Goal: Task Accomplishment & Management: Complete application form

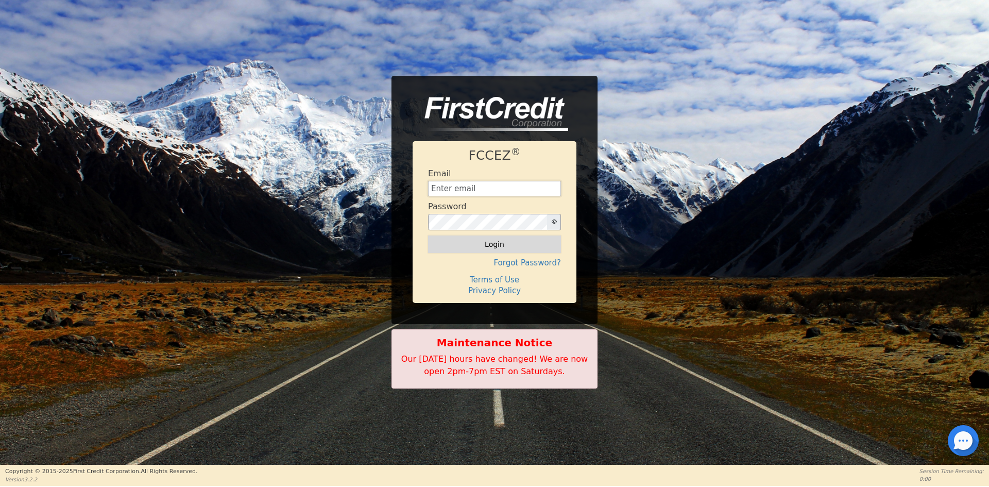
type input "[EMAIL_ADDRESS][DOMAIN_NAME]"
click at [508, 247] on button "Login" at bounding box center [494, 244] width 133 height 18
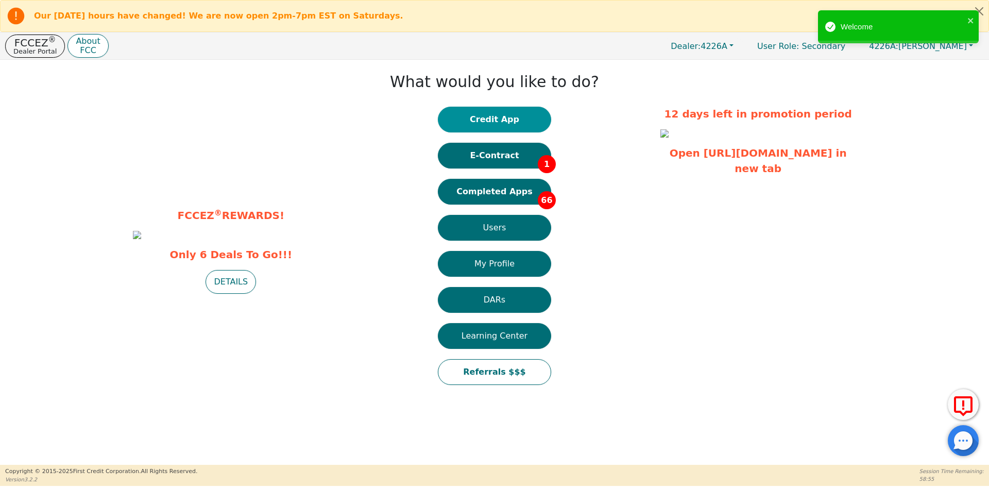
click at [497, 119] on button "Credit App" at bounding box center [494, 120] width 113 height 26
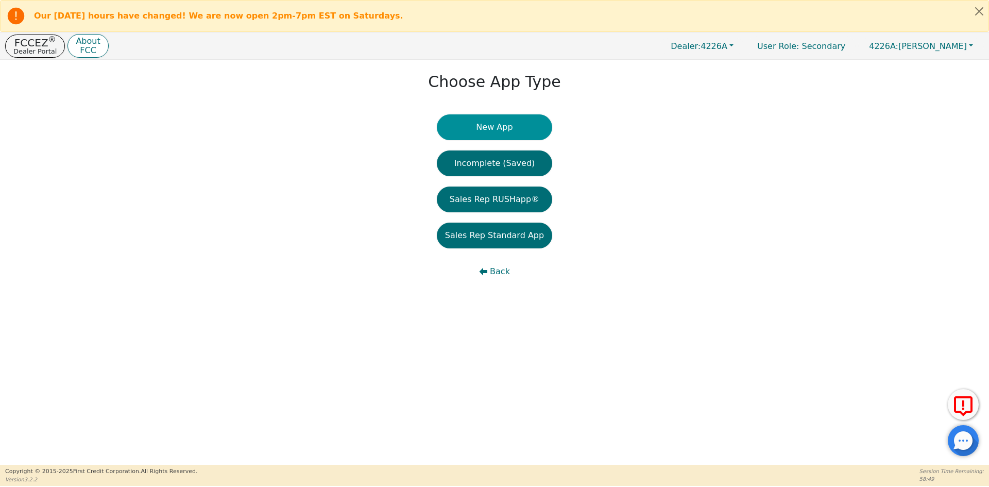
click at [489, 130] on button "New App" at bounding box center [494, 127] width 115 height 26
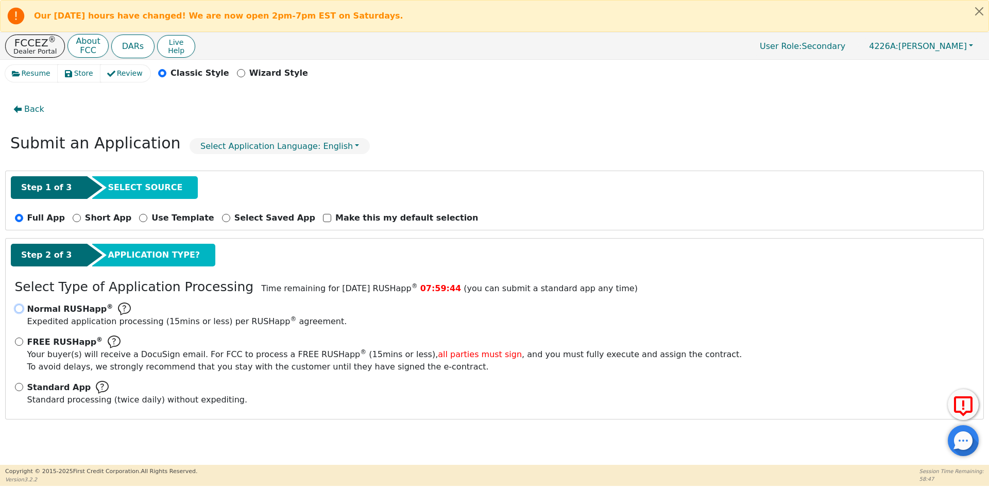
click at [22, 312] on input "Normal RUSHapp ® Expedited application processing ( 15 mins or less) per RUSHap…" at bounding box center [19, 308] width 8 height 8
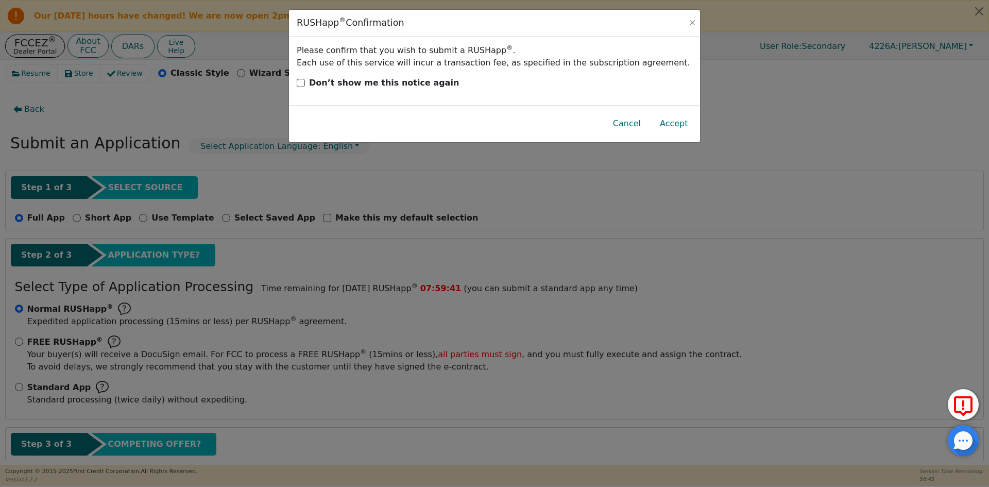
click at [20, 388] on div "RUSHapp ® Confirmation Please confirm that you wish to submit a RUSHapp ® . Eac…" at bounding box center [494, 243] width 989 height 487
radio input "false"
radio input "true"
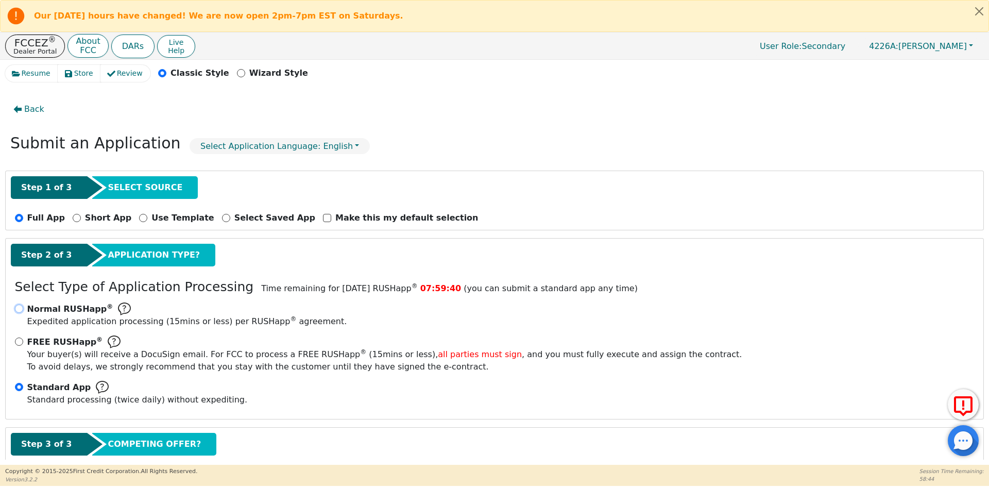
scroll to position [61, 0]
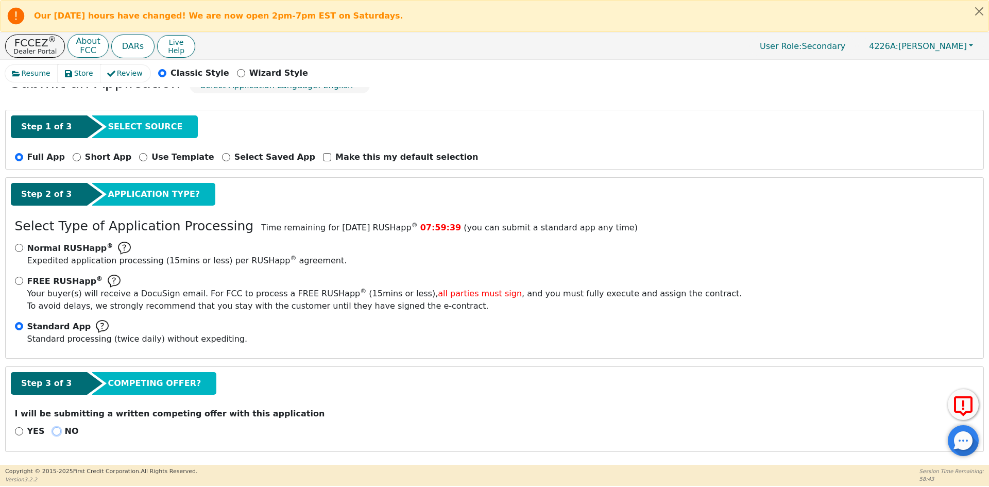
click at [53, 435] on input "NO" at bounding box center [57, 431] width 8 height 8
radio input "true"
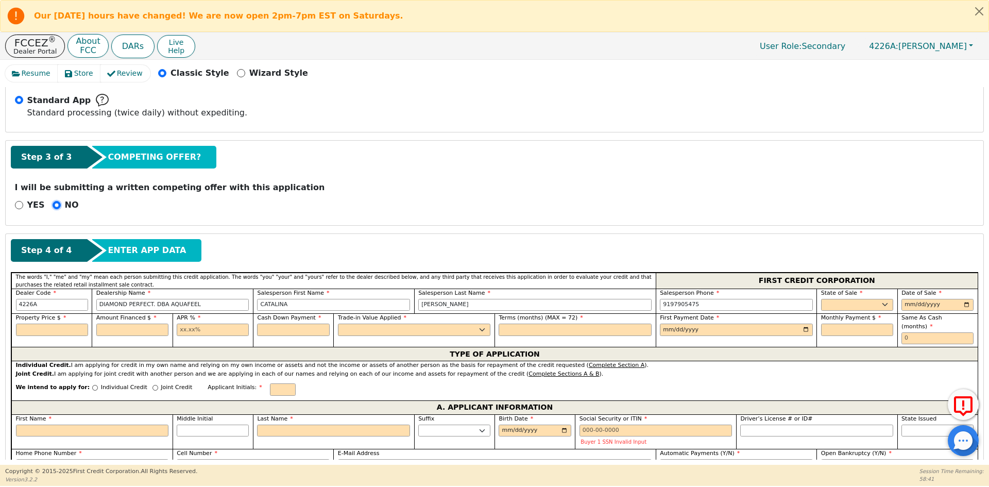
scroll to position [318, 0]
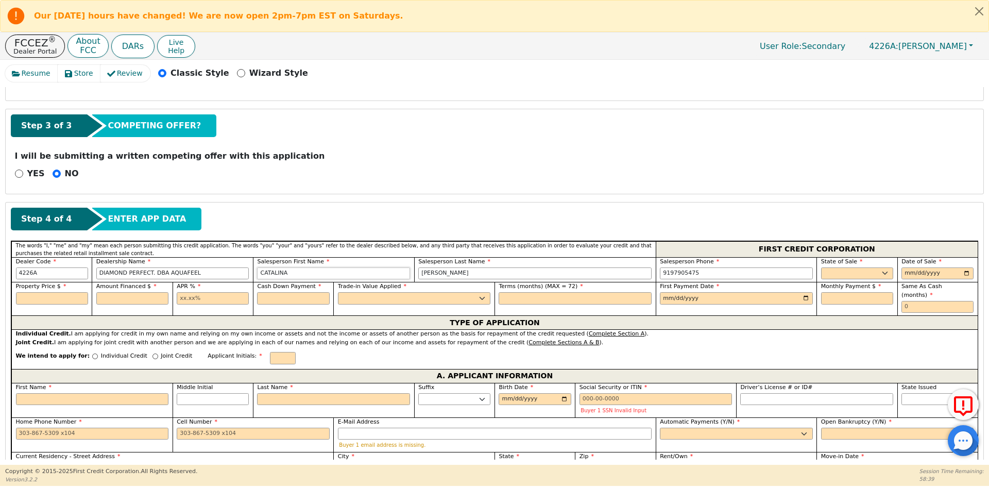
drag, startPoint x: 301, startPoint y: 270, endPoint x: 212, endPoint y: 271, distance: 89.1
click at [212, 271] on div "Dealer Code 4226A Dealership Name DIAMOND PERFECT. DBA AQUAFEEL Salesperson Fir…" at bounding box center [494, 269] width 966 height 25
type input "DANEXCIS"
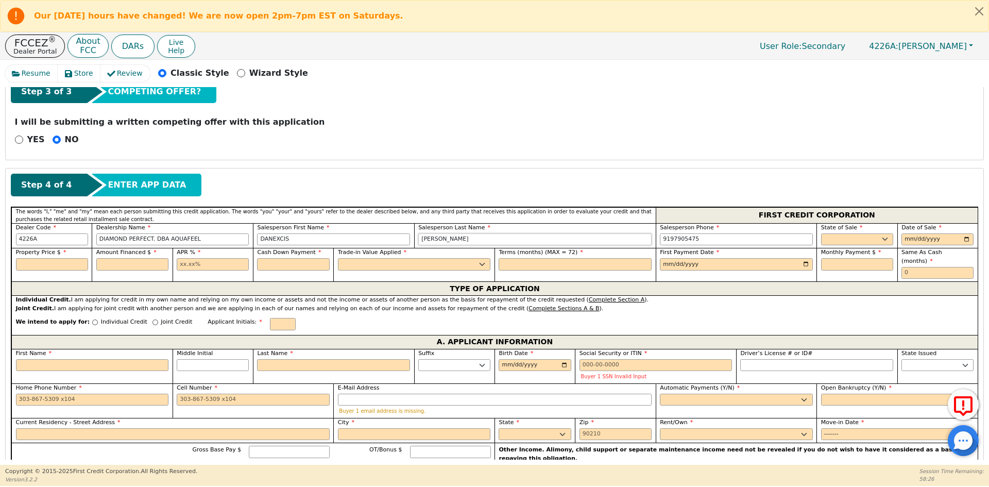
scroll to position [370, 0]
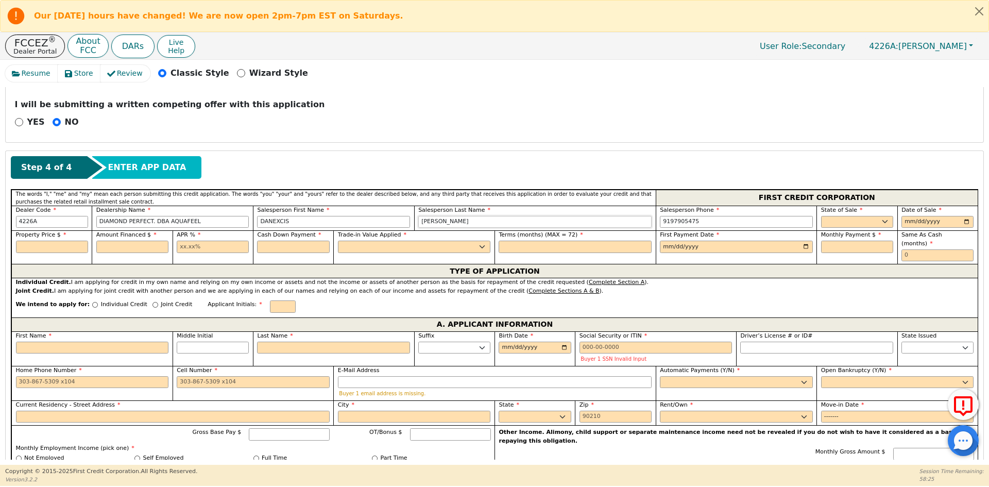
type input "[PERSON_NAME]"
click at [842, 228] on div "State of Sale AK AL AR AZ CA CO [GEOGRAPHIC_DATA] DC DE [GEOGRAPHIC_DATA] [GEOG…" at bounding box center [856, 217] width 80 height 25
click at [842, 225] on select "AK AL AR AZ CA CO CT DC DE FL [GEOGRAPHIC_DATA] HI IA ID IL IN KS [GEOGRAPHIC_D…" at bounding box center [857, 222] width 72 height 12
select select "VA"
click at [842, 225] on select "AK AL AR AZ CA CO CT DC DE FL [GEOGRAPHIC_DATA] HI IA ID IL IN KS [GEOGRAPHIC_D…" at bounding box center [857, 222] width 72 height 12
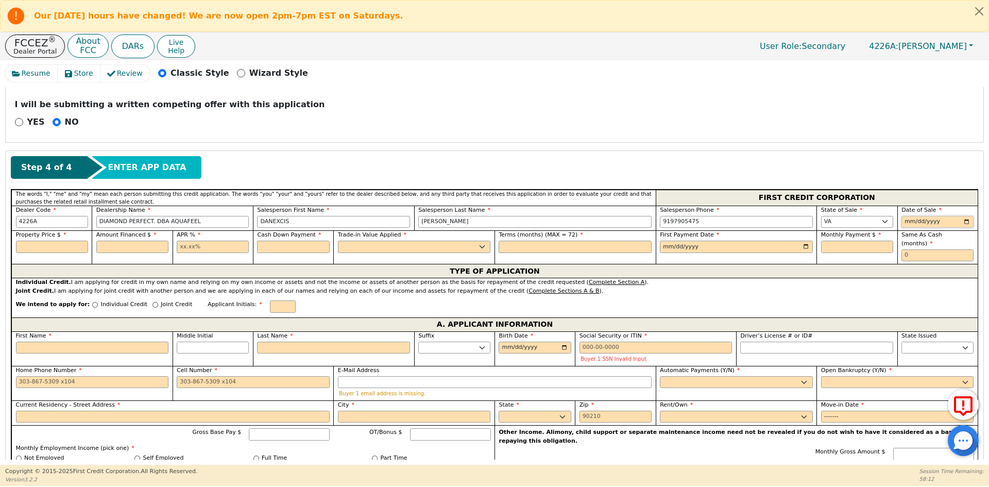
click at [962, 218] on input "date" at bounding box center [937, 222] width 72 height 12
type input "[DATE]"
click at [33, 245] on input "text" at bounding box center [52, 246] width 72 height 12
type input "7990.00"
click at [116, 249] on input "text" at bounding box center [132, 246] width 72 height 12
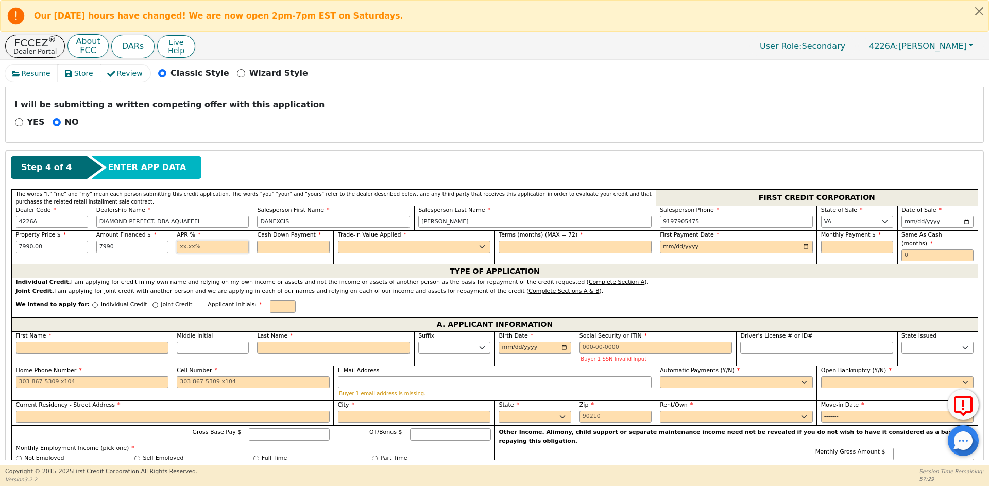
type input "7990.00"
click at [231, 247] on input "text" at bounding box center [213, 246] width 72 height 12
type input "10.99"
click at [292, 246] on input "text" at bounding box center [293, 246] width 72 height 12
type input "0.00"
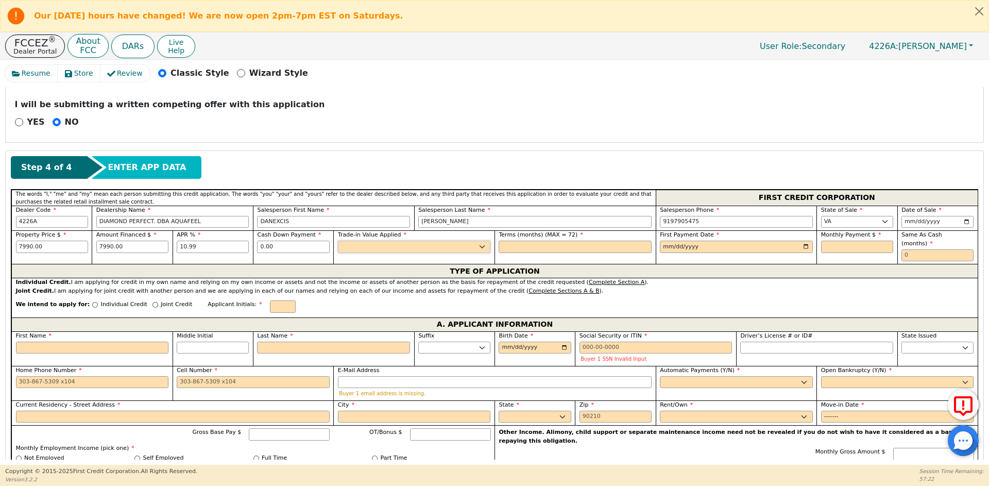
click at [354, 251] on select "Yes No" at bounding box center [414, 246] width 153 height 12
click at [338, 240] on select "Yes No" at bounding box center [414, 246] width 153 height 12
click at [353, 238] on span "Trade-in Value Applied" at bounding box center [372, 234] width 68 height 7
click at [356, 245] on select "Yes No" at bounding box center [414, 246] width 153 height 12
select select "n"
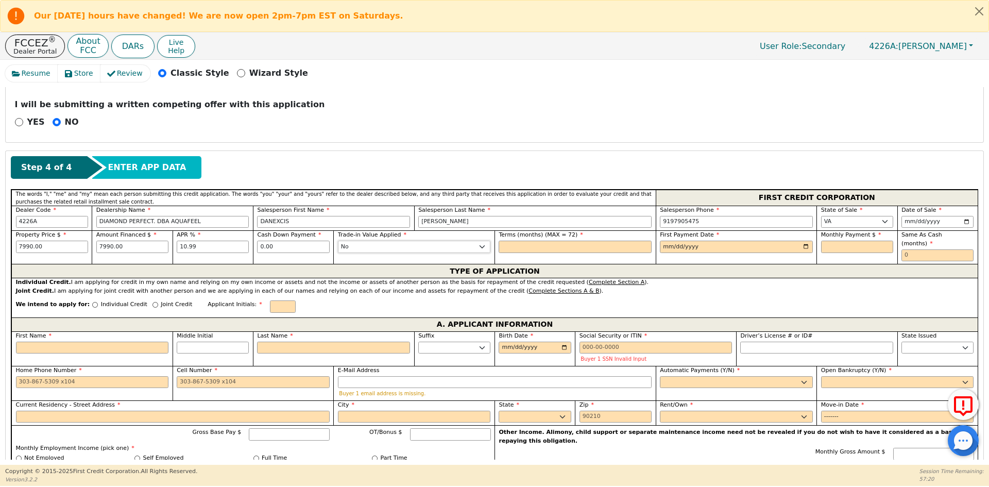
click at [338, 240] on select "Yes No" at bounding box center [414, 246] width 153 height 12
click at [534, 248] on input "text" at bounding box center [574, 246] width 153 height 12
type input "72"
click at [801, 247] on input "date" at bounding box center [736, 246] width 153 height 12
type input "[DATE]"
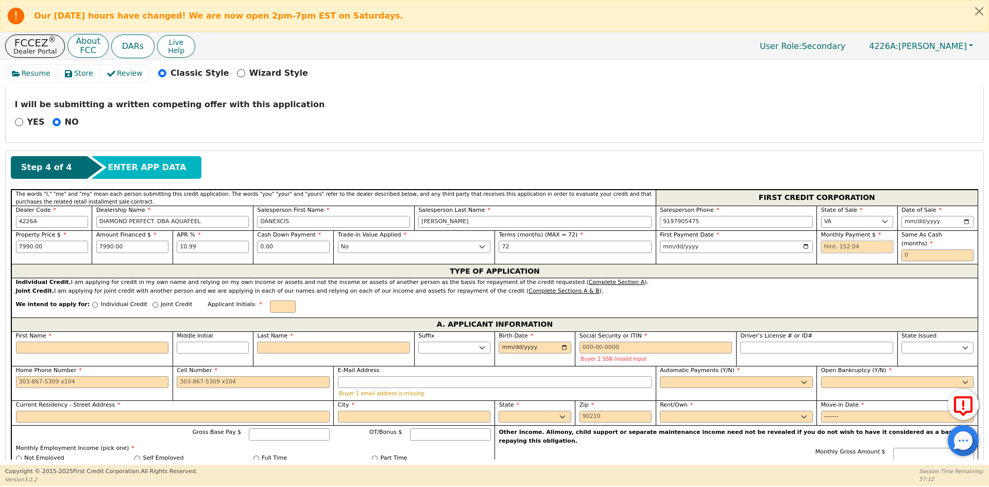
click at [842, 244] on input "text" at bounding box center [857, 246] width 72 height 12
type input "5"
type input "152.04"
click at [945, 249] on input "text" at bounding box center [937, 255] width 72 height 12
type input "0"
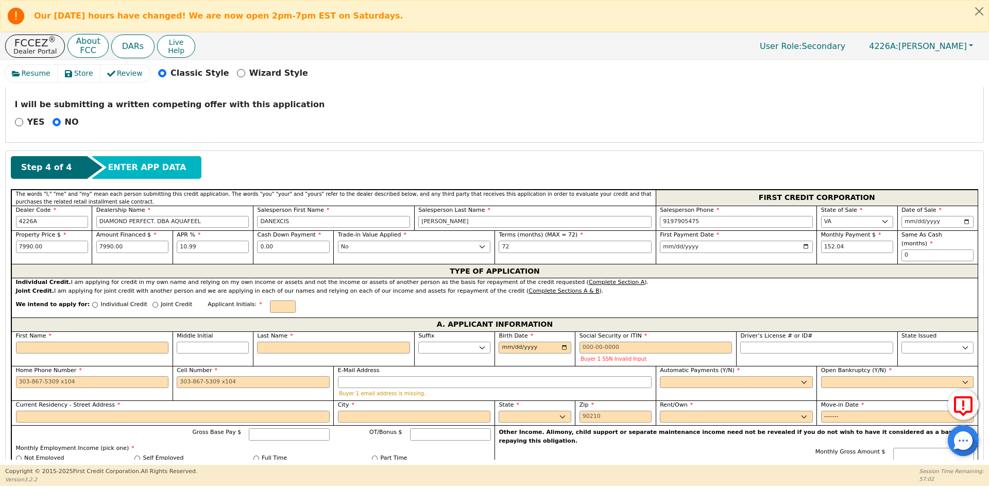
click at [101, 300] on p "Individual Credit" at bounding box center [124, 304] width 46 height 9
click at [98, 302] on input "Individual Credit" at bounding box center [95, 305] width 6 height 6
radio input "true"
click at [270, 300] on input "text" at bounding box center [283, 306] width 26 height 12
type input "E"
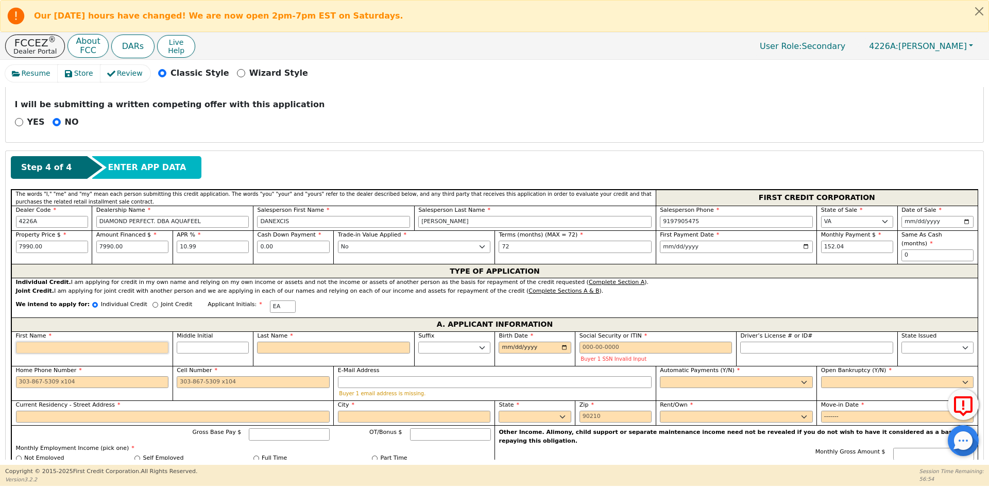
type input "E"
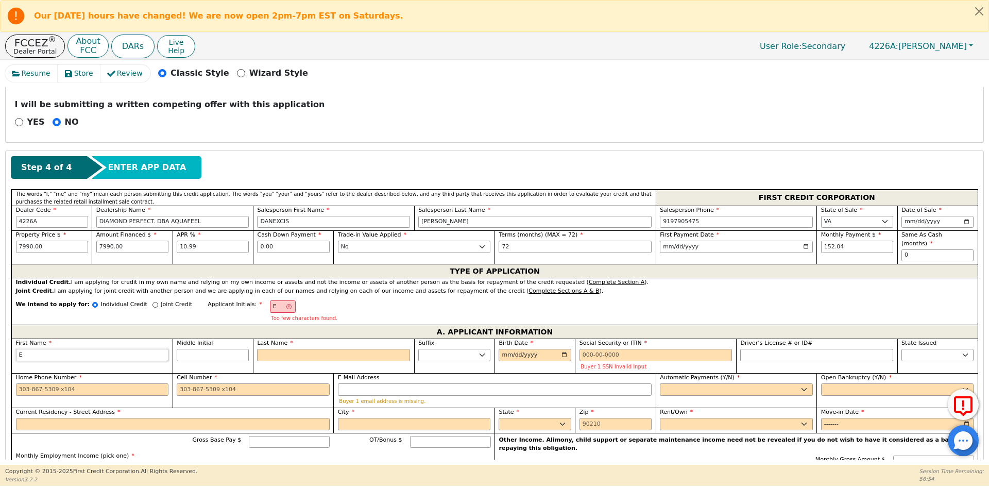
type input "EM"
type input "EMI"
type input "[PERSON_NAME]"
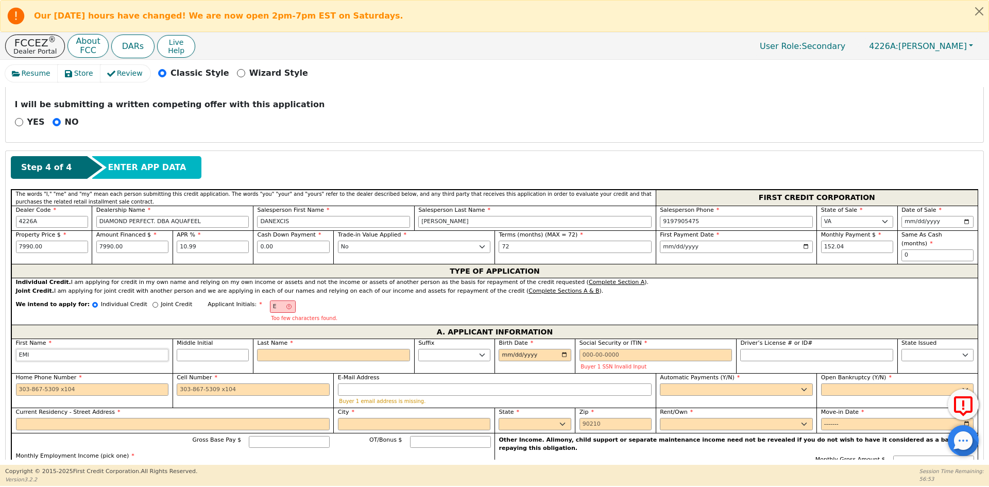
type input "[PERSON_NAME]"
type input "EMILI"
type input "[PERSON_NAME]"
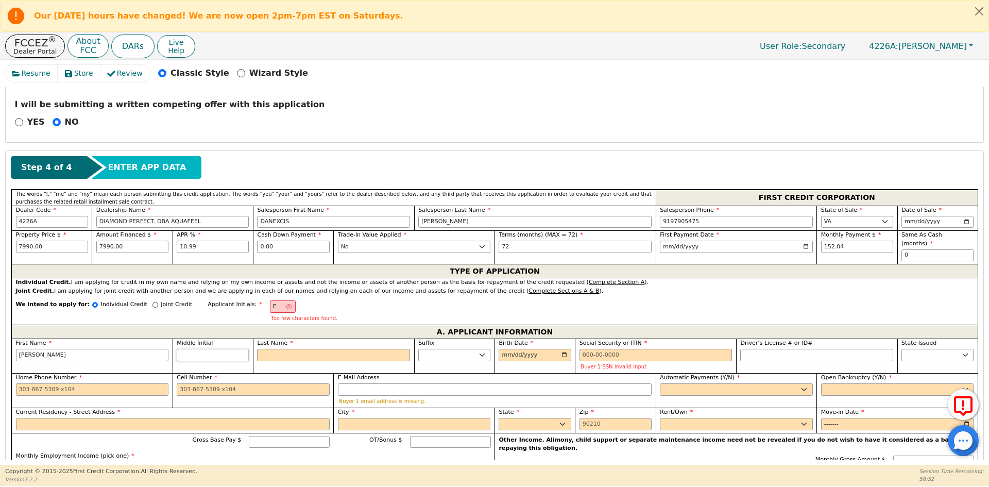
type input "[PERSON_NAME]"
type input "EA"
type input "A"
type input "[PERSON_NAME]"
type input "AM"
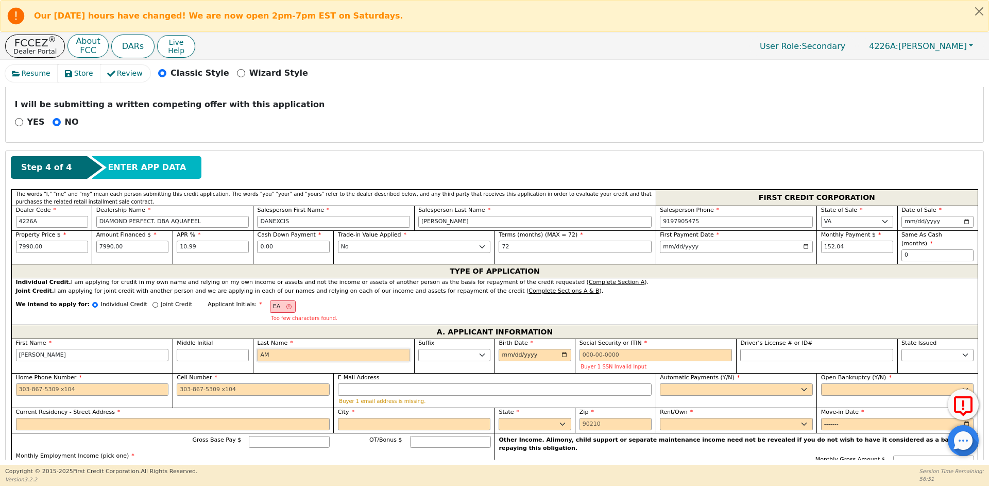
type input "[PERSON_NAME]"
type input "AMA"
type input "[PERSON_NAME]"
type input "AMAY"
type input "[PERSON_NAME]"
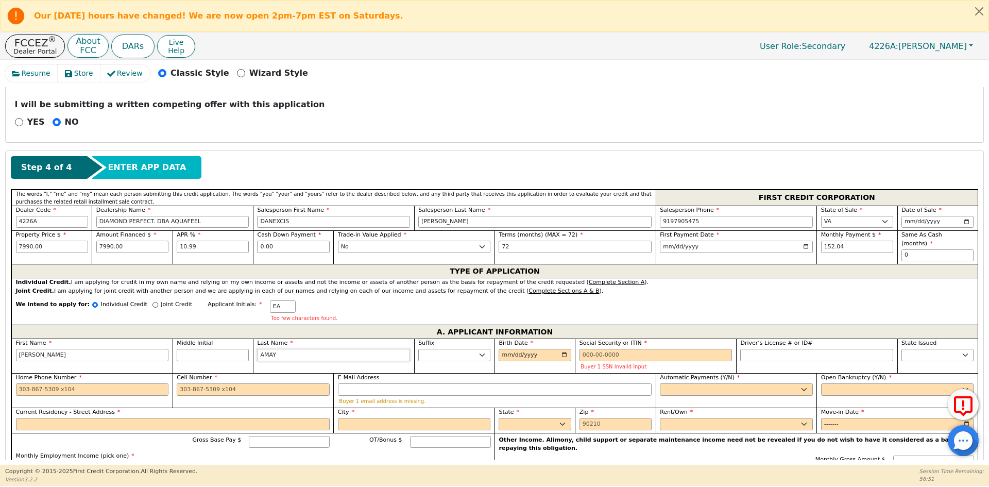
type input "[PERSON_NAME]"
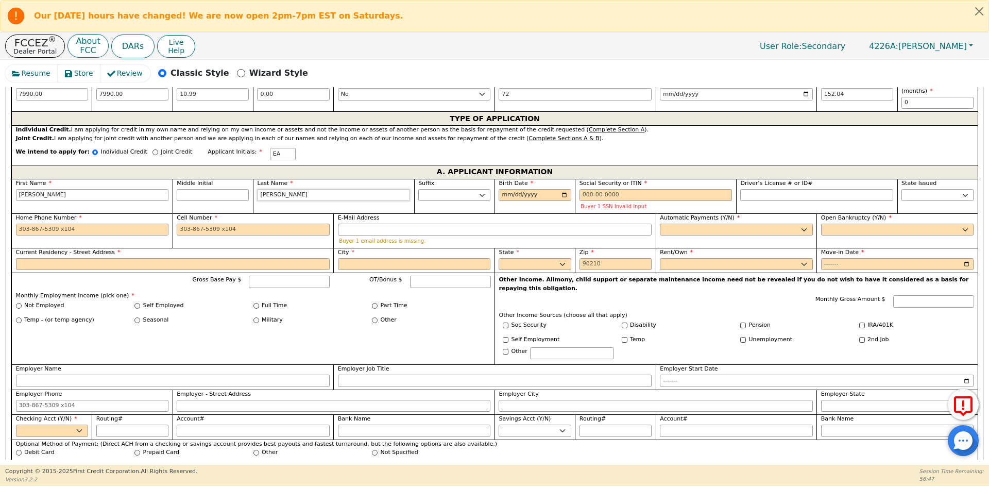
scroll to position [524, 0]
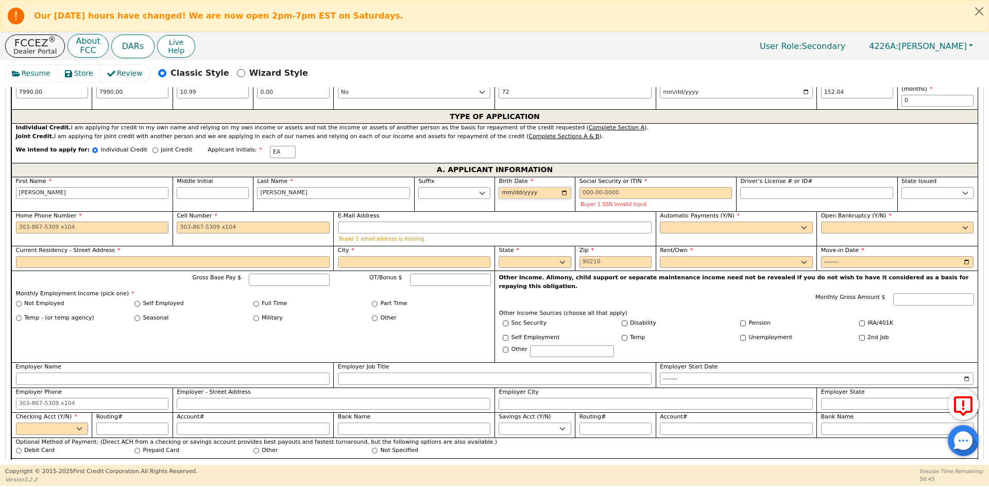
type input "[PERSON_NAME]"
click at [504, 187] on input "Birth Date" at bounding box center [534, 193] width 72 height 12
type input "[DATE]"
click at [605, 187] on input "Social Security or ITIN" at bounding box center [655, 193] width 153 height 12
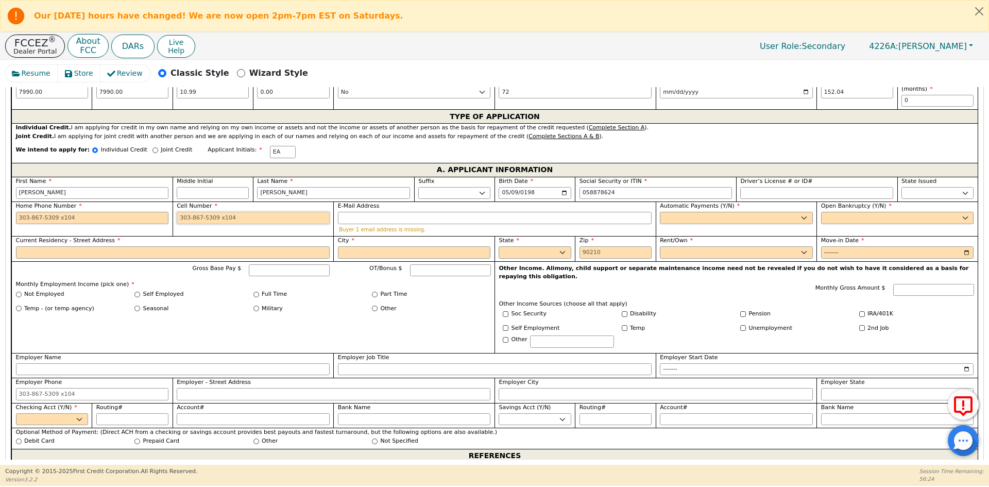
type input "***-**-8624"
click at [271, 212] on input "Cell Number" at bounding box center [253, 218] width 153 height 12
type input "[PHONE_NUMBER]"
click at [726, 212] on select "Yes No" at bounding box center [736, 218] width 153 height 12
select select "y"
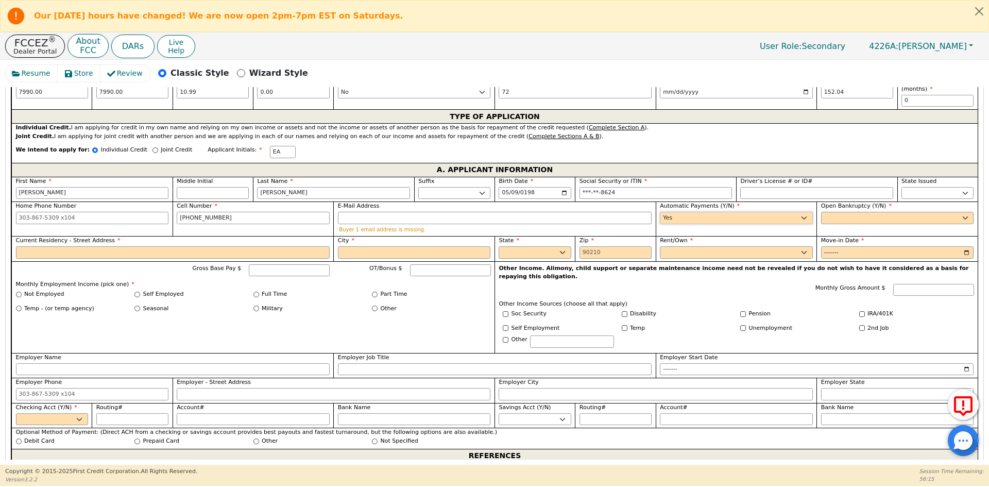
click at [660, 212] on select "Yes No" at bounding box center [736, 218] width 153 height 12
type input "[PERSON_NAME]"
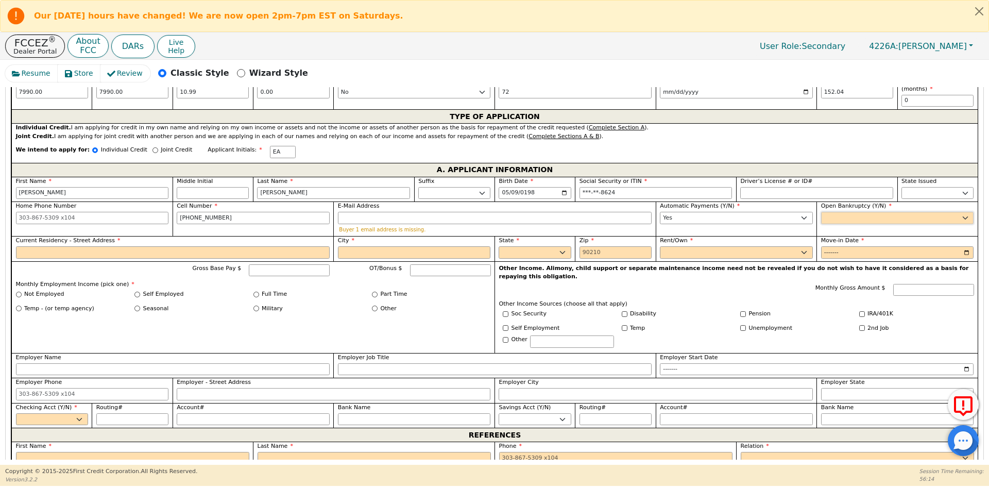
click at [866, 212] on select "Yes No" at bounding box center [897, 218] width 153 height 12
select select "n"
click at [821, 212] on select "Yes No" at bounding box center [897, 218] width 153 height 12
click at [127, 246] on input "Current Residency - Street Address" at bounding box center [173, 252] width 314 height 12
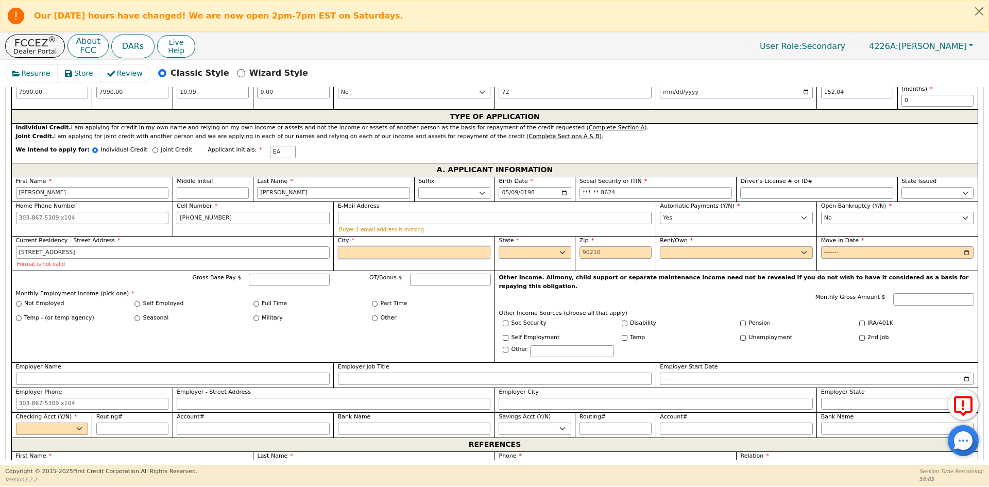
type input "[STREET_ADDRESS]"
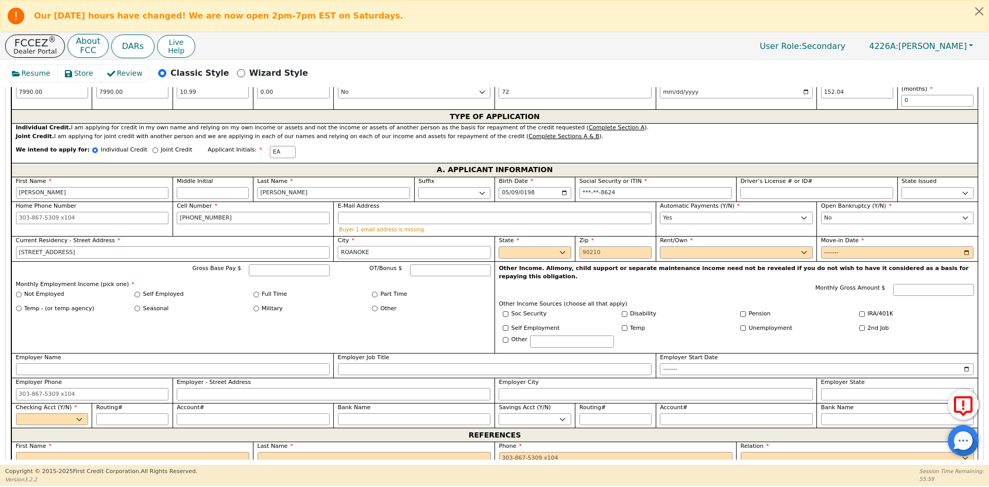
type input "ROANOKE"
select select "VA"
type input "24012"
click at [736, 246] on select "Rent Own" at bounding box center [736, 252] width 153 height 12
select select "Own"
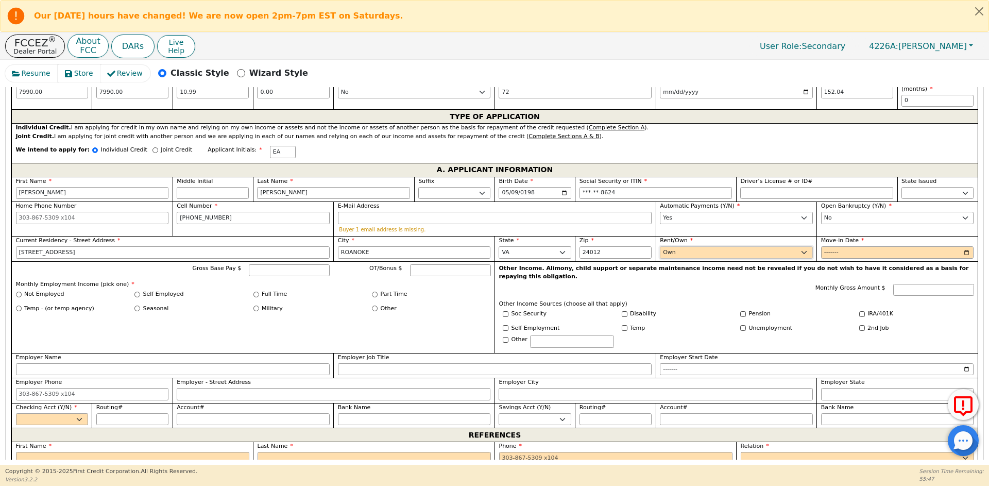
click at [660, 246] on select "Rent Own" at bounding box center [736, 252] width 153 height 12
click at [831, 246] on input "Move-in Date" at bounding box center [897, 252] width 153 height 12
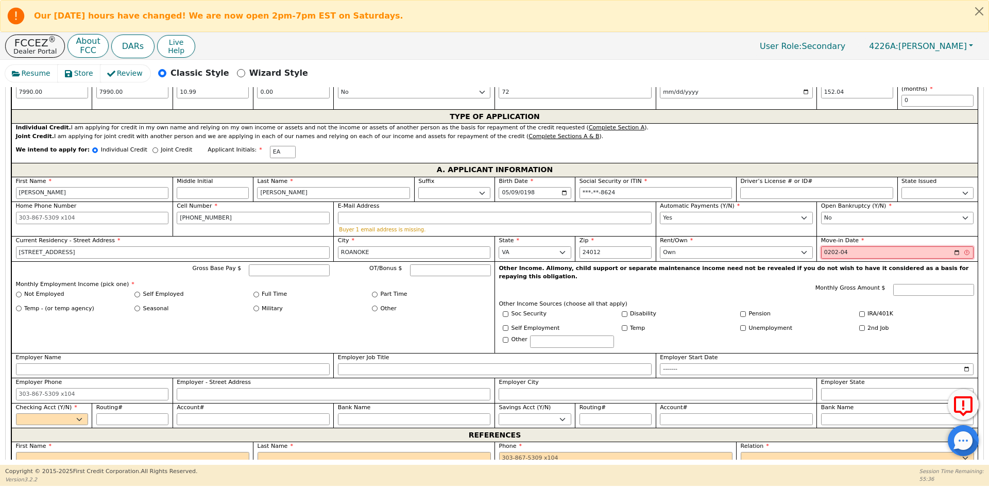
type input "2025-04"
click at [257, 291] on input "Full Time" at bounding box center [256, 294] width 6 height 6
radio input "true"
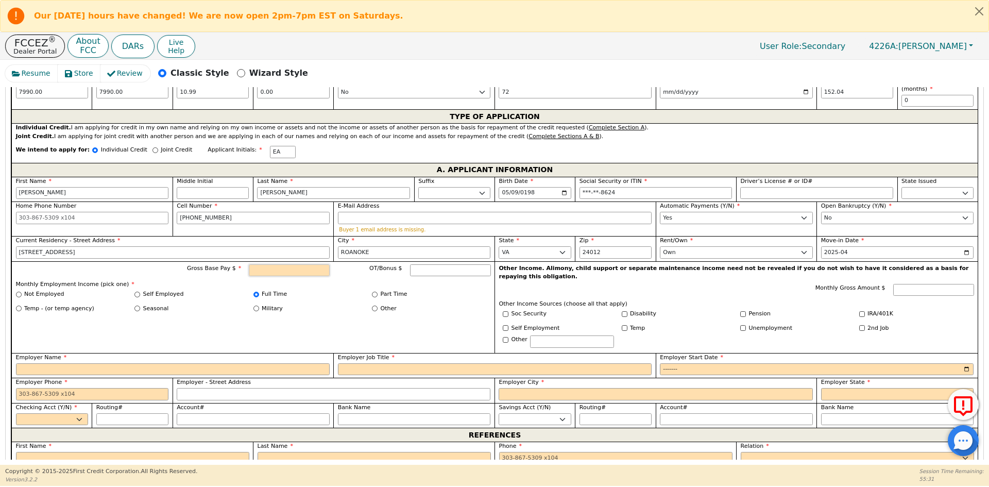
click at [290, 264] on input "Gross Base Pay $" at bounding box center [289, 270] width 81 height 12
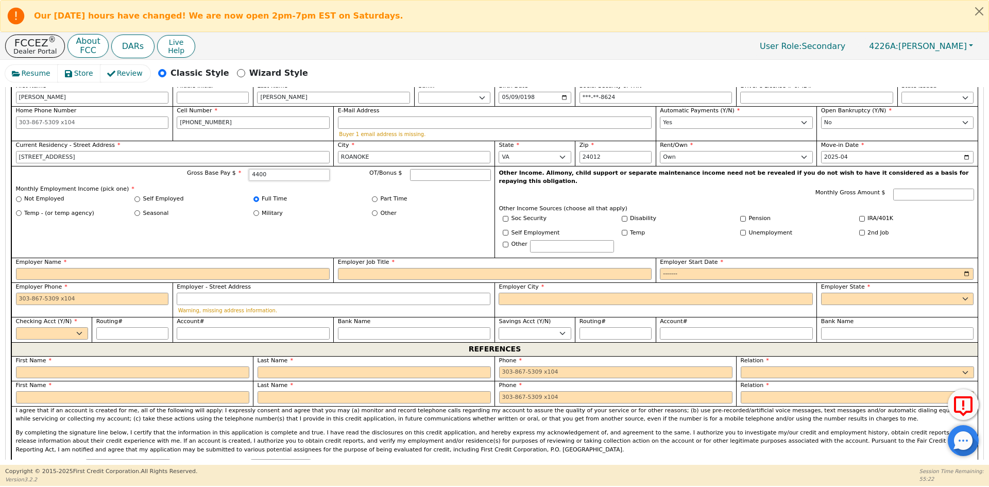
scroll to position [627, 0]
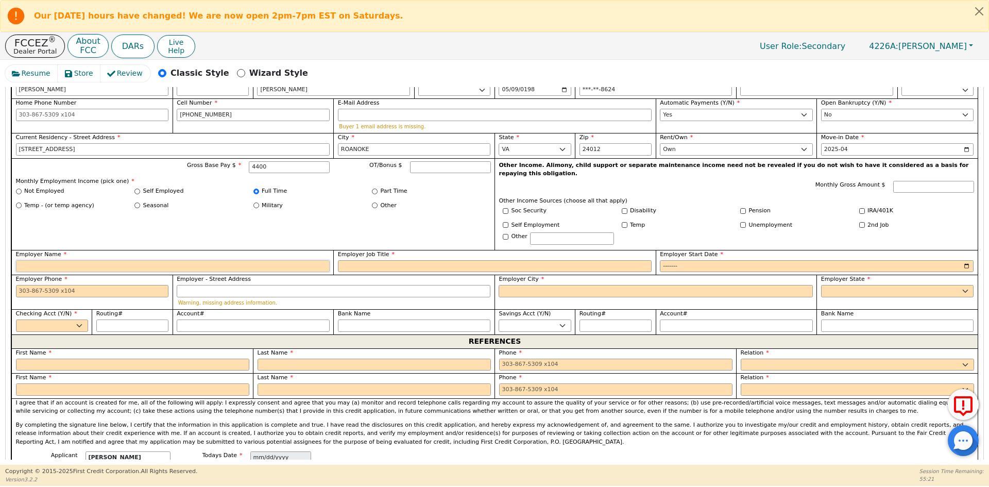
type input "4400.00"
click at [90, 260] on input "Employer Name" at bounding box center [173, 266] width 314 height 12
type input "DYNAX"
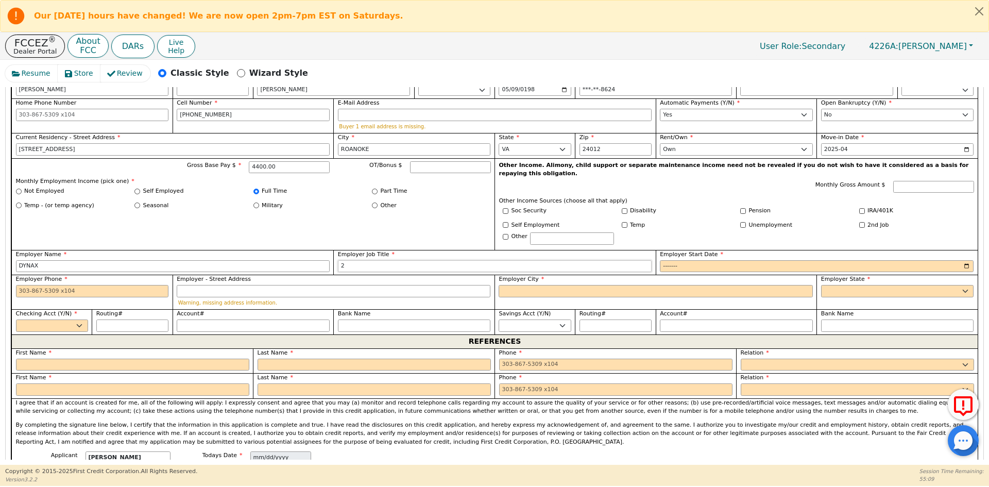
drag, startPoint x: 365, startPoint y: 246, endPoint x: 321, endPoint y: 245, distance: 43.8
click at [321, 245] on div "First Name [PERSON_NAME] Initial Last Name [PERSON_NAME] Sr. II III IV Birth Da…" at bounding box center [494, 204] width 966 height 261
type input "PRODUCTION"
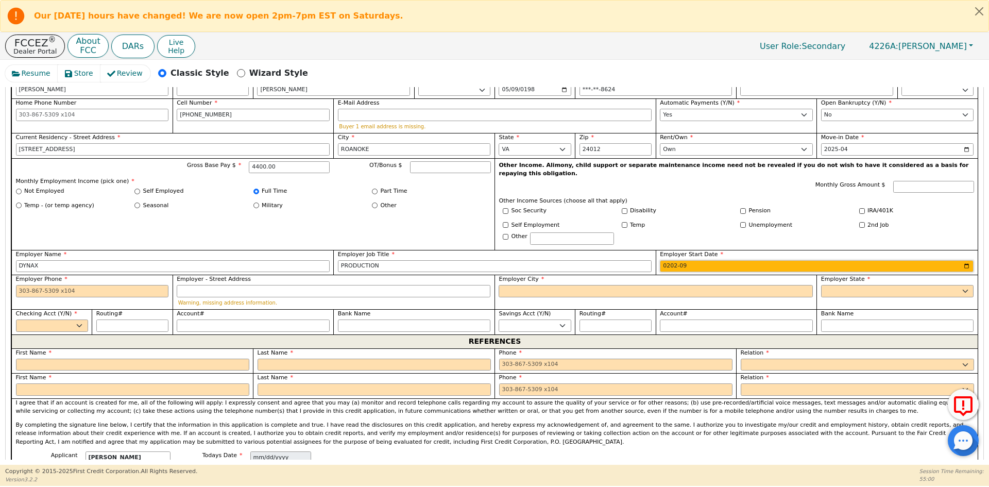
type input "2024-09"
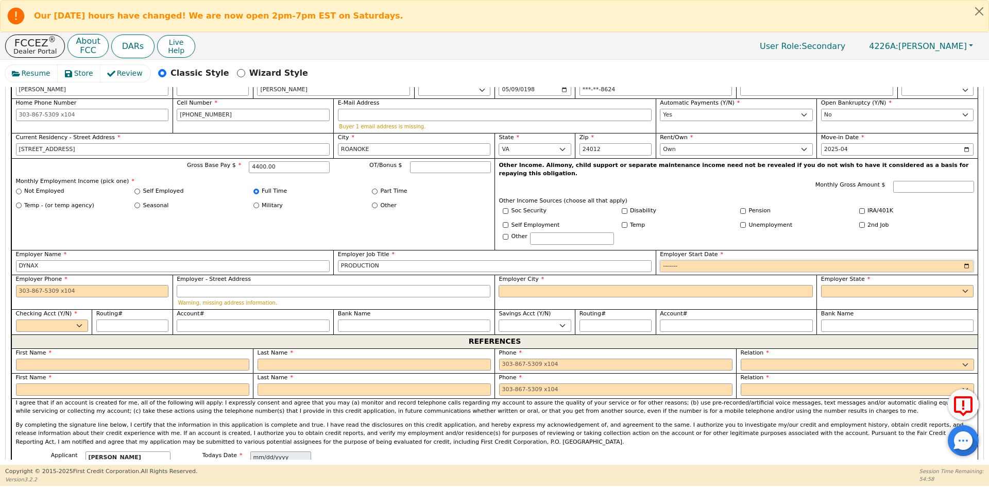
type input "0003-09"
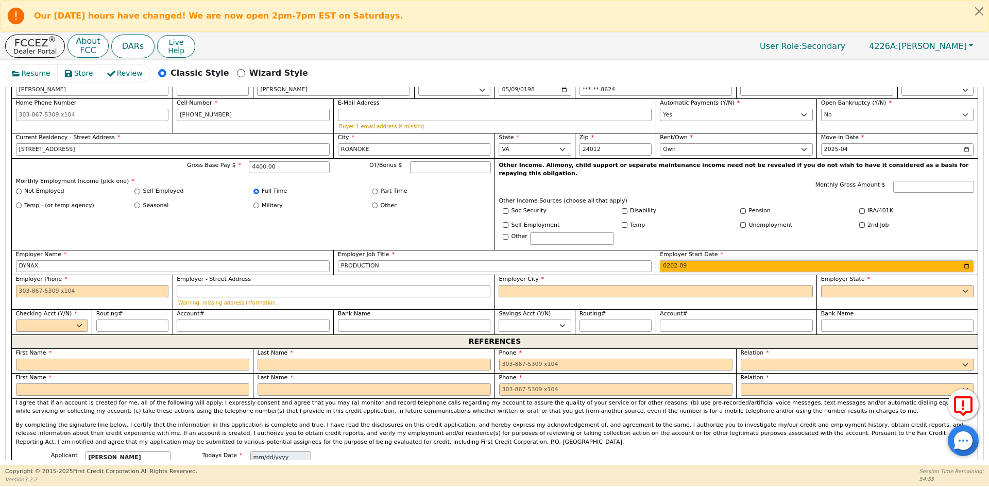
type input "2023-09"
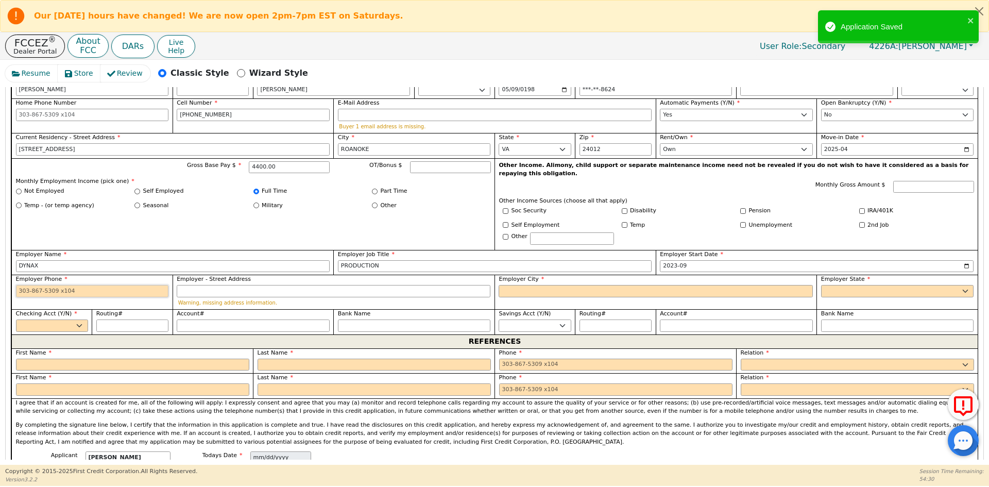
click at [82, 285] on input "Employer Phone" at bounding box center [92, 291] width 153 height 12
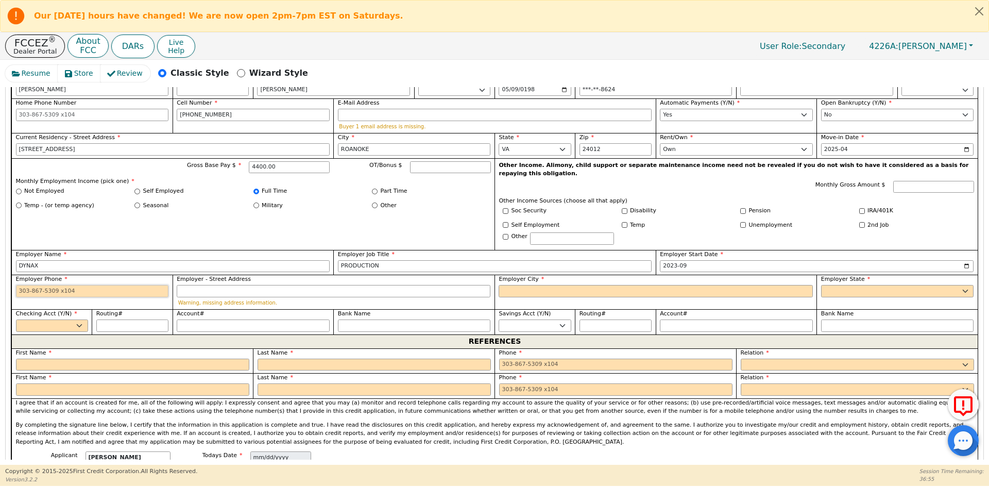
click at [125, 285] on input "Employer Phone" at bounding box center [92, 291] width 153 height 12
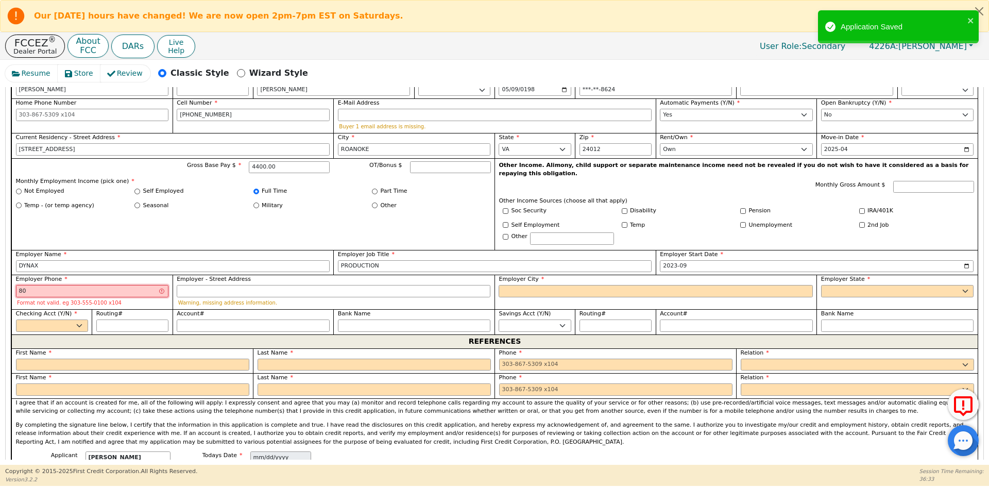
type input "8"
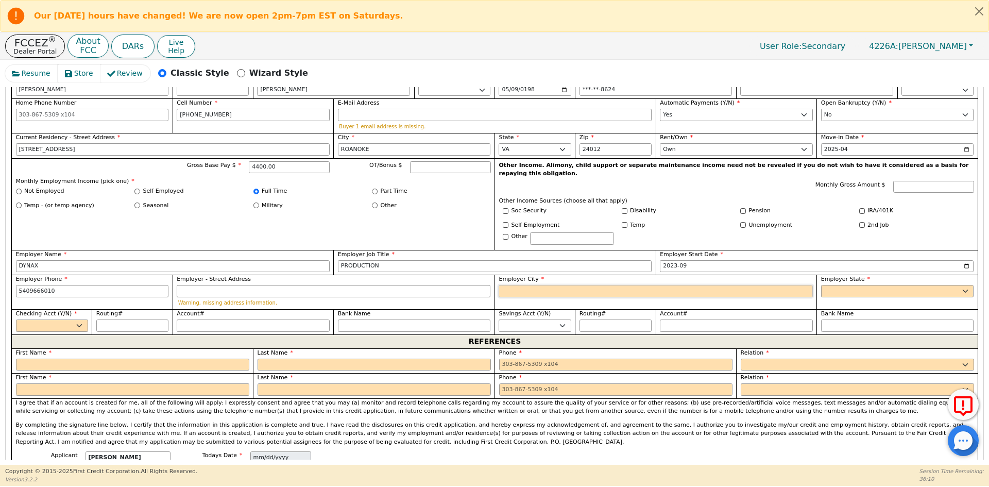
type input "[PHONE_NUMBER]"
click at [536, 285] on input "Employer City" at bounding box center [655, 291] width 314 height 12
drag, startPoint x: 574, startPoint y: 272, endPoint x: 421, endPoint y: 276, distance: 153.5
click at [421, 276] on div "First Name [PERSON_NAME] Initial Last Name [PERSON_NAME] Sr. II III IV Birth Da…" at bounding box center [494, 204] width 966 height 261
type input "ROANOKE"
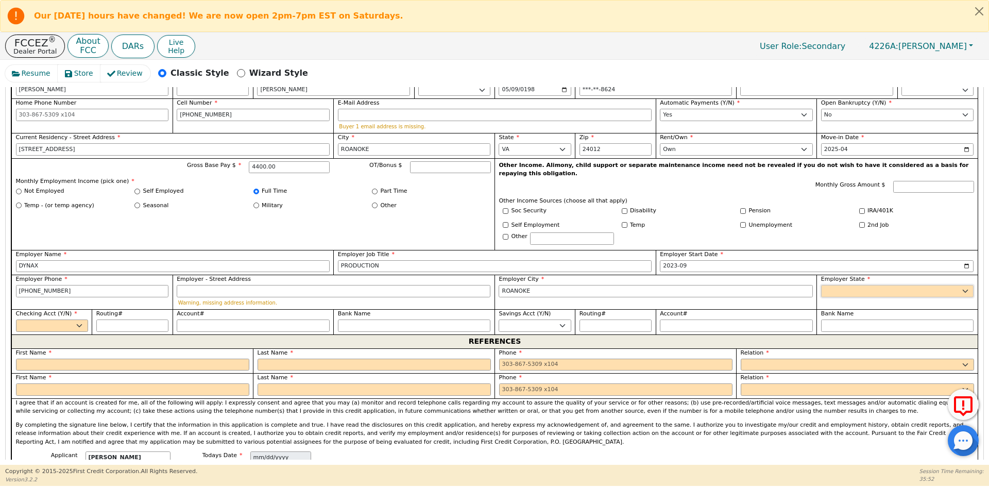
click at [843, 285] on select "AK AL AR AZ CA CO CT DC DE FL [GEOGRAPHIC_DATA] HI IA ID [GEOGRAPHIC_DATA] IN K…" at bounding box center [897, 291] width 153 height 12
select select "VA"
click at [843, 285] on select "AK AL AR AZ CA CO CT DC DE FL [GEOGRAPHIC_DATA] HI IA ID [GEOGRAPHIC_DATA] IN K…" at bounding box center [897, 291] width 153 height 12
click at [57, 319] on select "Yes No" at bounding box center [52, 325] width 72 height 12
select select "y"
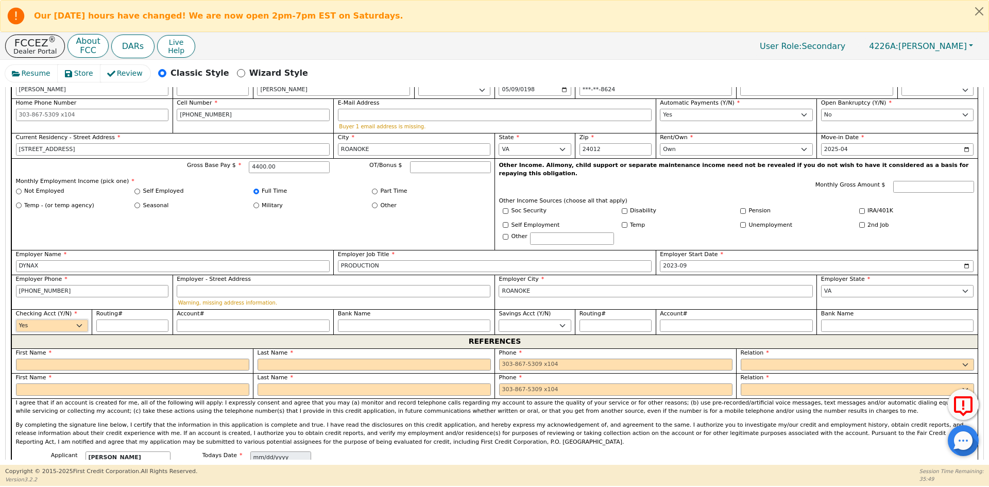
click at [16, 319] on select "Yes No" at bounding box center [52, 325] width 72 height 12
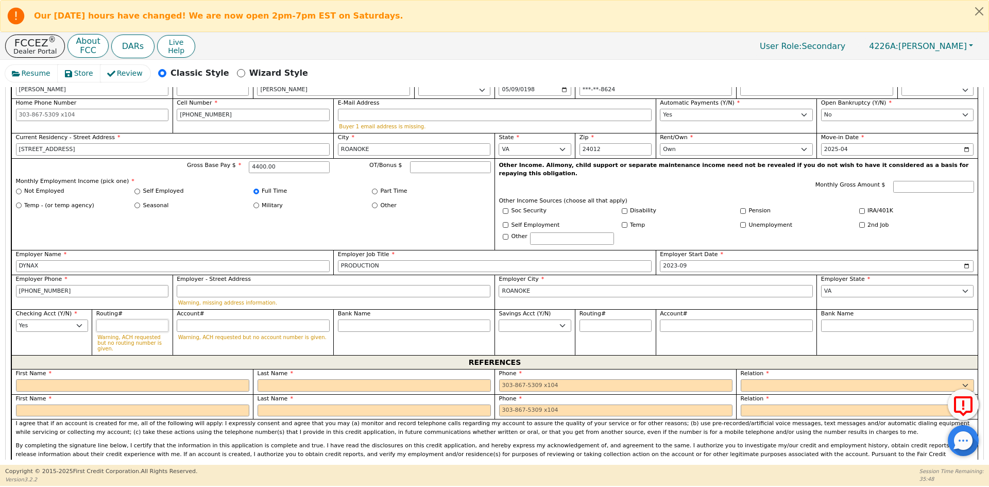
click at [141, 319] on input "Routing#" at bounding box center [132, 325] width 72 height 12
click at [123, 319] on input "Routing#" at bounding box center [132, 325] width 72 height 12
type input "0"
type input "*"
type input "05"
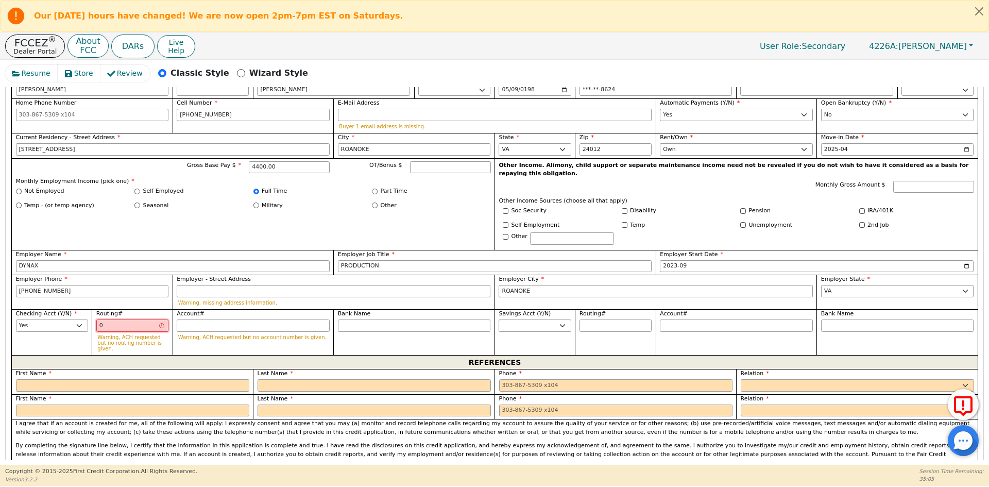
type input "**"
type input "051"
type input "***"
type input "0514"
type input "****"
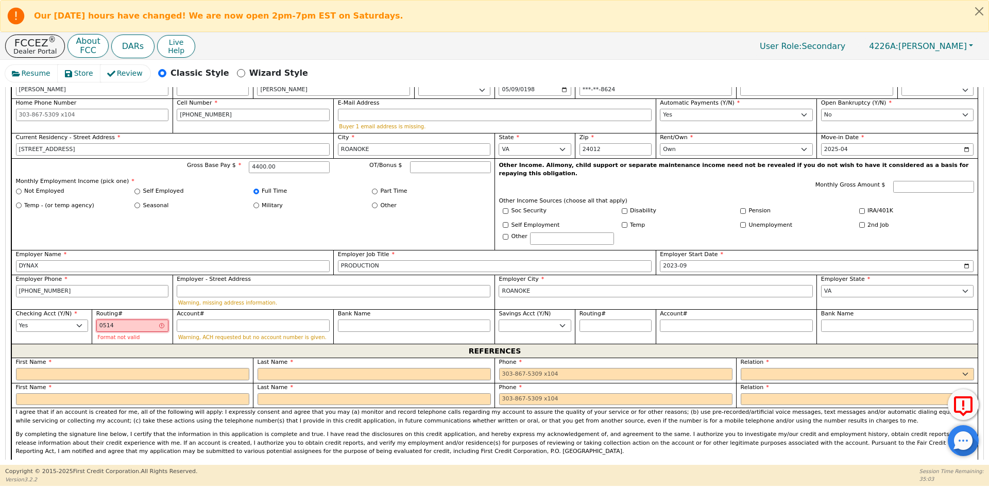
type input "05140"
type input "*****"
type input "051400"
type input "******"
type input "0514005"
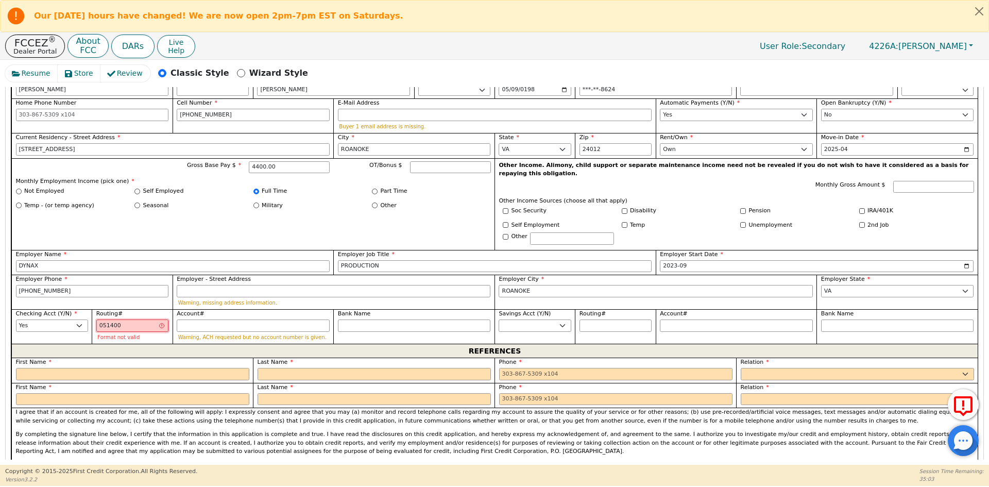
type input "*******"
type input "05140054"
type input "********"
type input "051400549"
type input "*********"
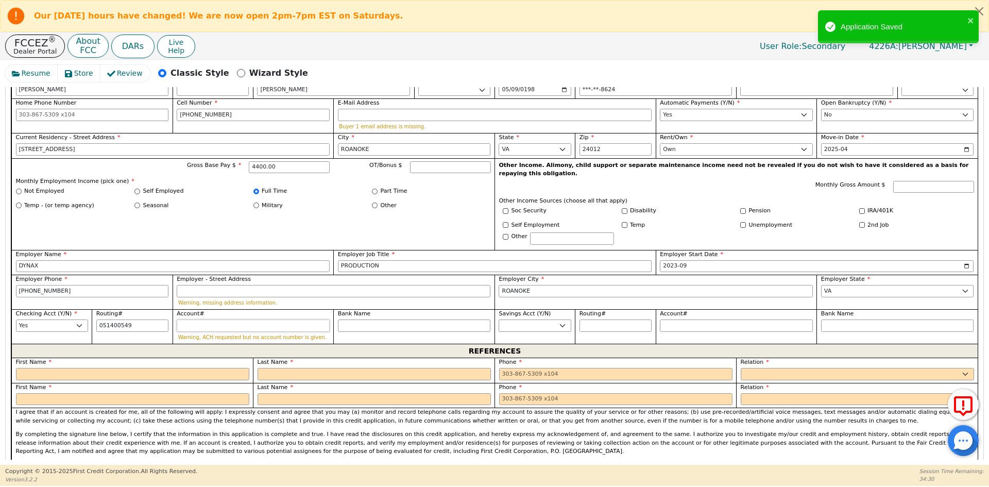
type input "*********"
click at [193, 319] on input "Account#" at bounding box center [253, 325] width 153 height 12
type input "2"
type input "*"
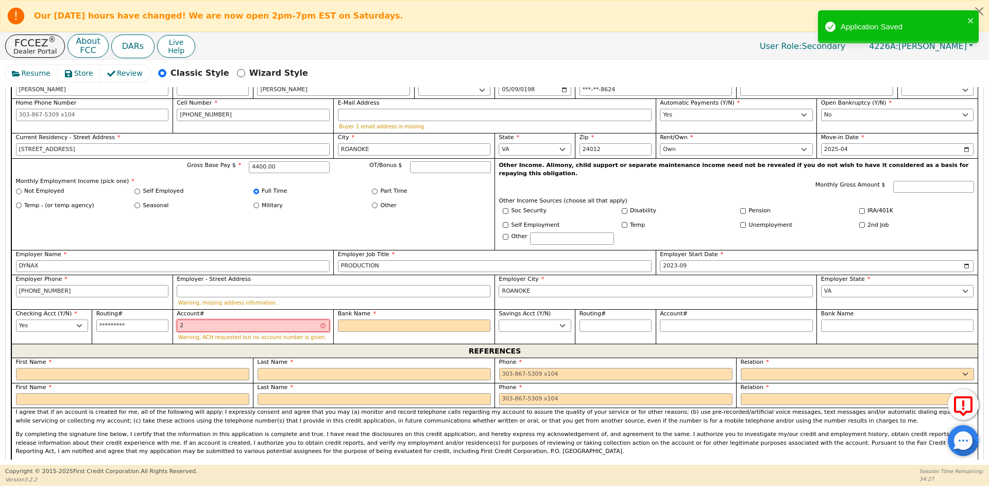
type input "27"
type input "**"
type input "272"
type input "***"
type input "2728"
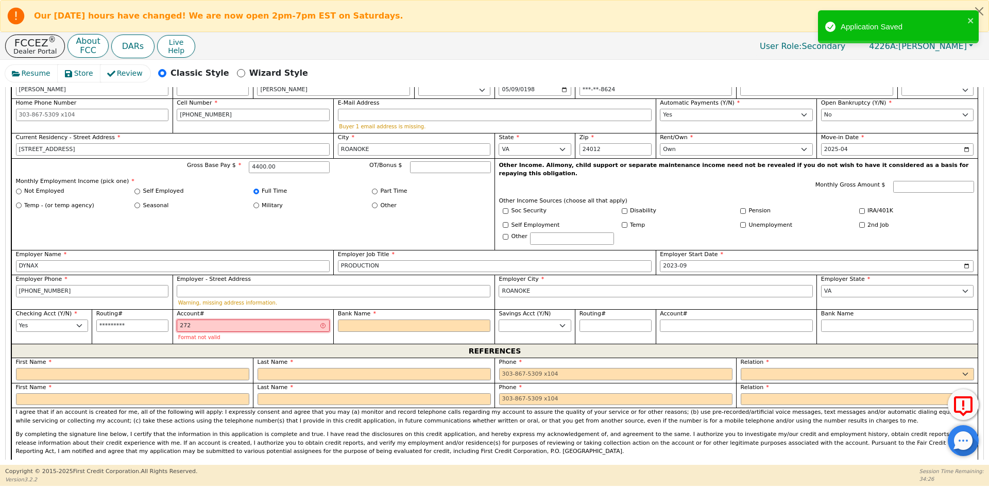
type input "****"
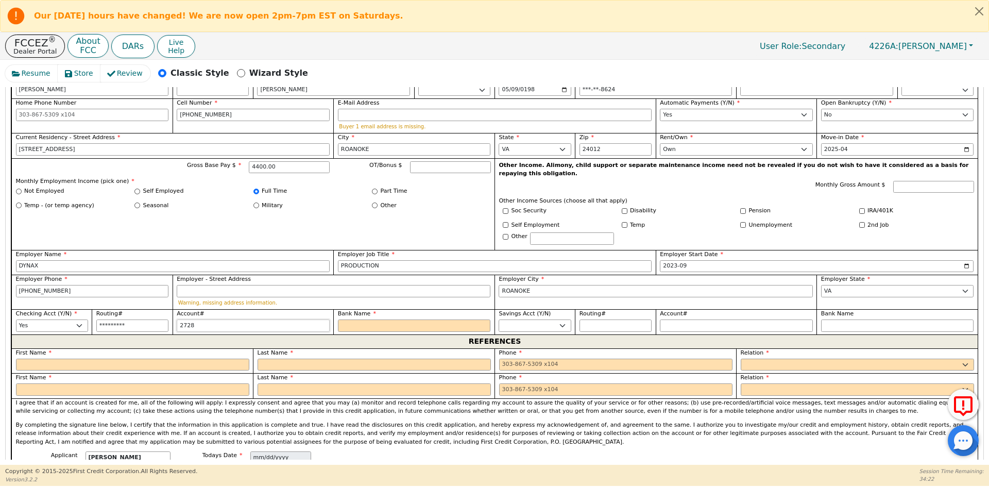
type input "27288"
type input "*****"
type input "272885"
type input "******"
type input "2728853"
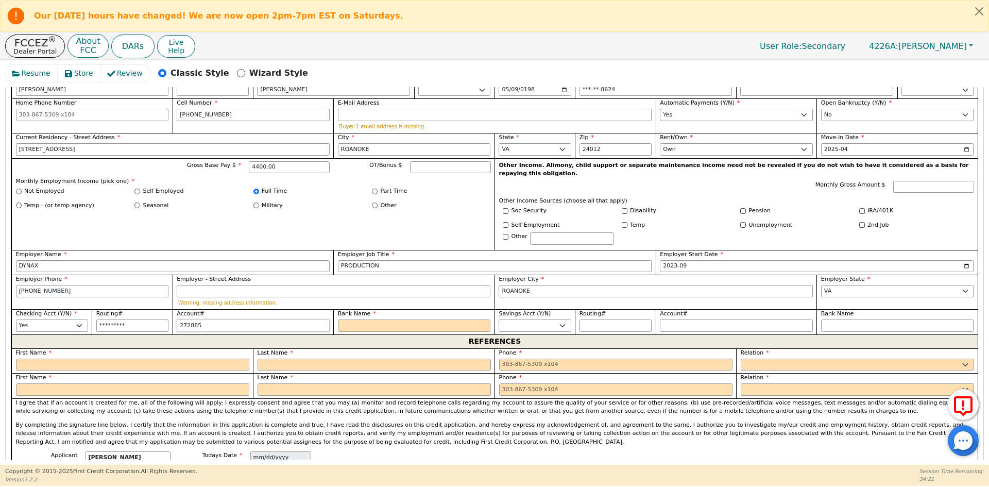
type input "*******"
type input "27288535"
type input "********"
type input "272885355"
type input "*********"
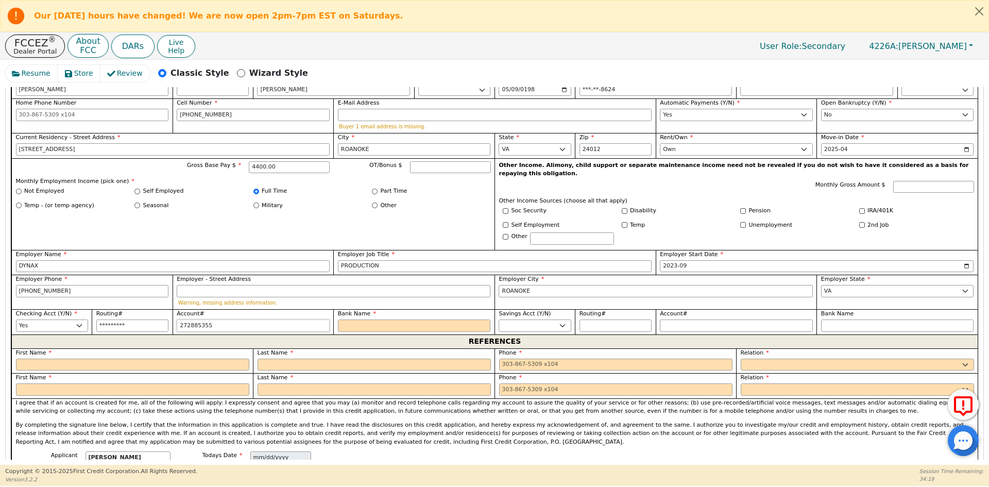
type input "2728853553"
type input "**********"
click at [390, 319] on input "Bank Name" at bounding box center [414, 325] width 153 height 12
type input "2728853553"
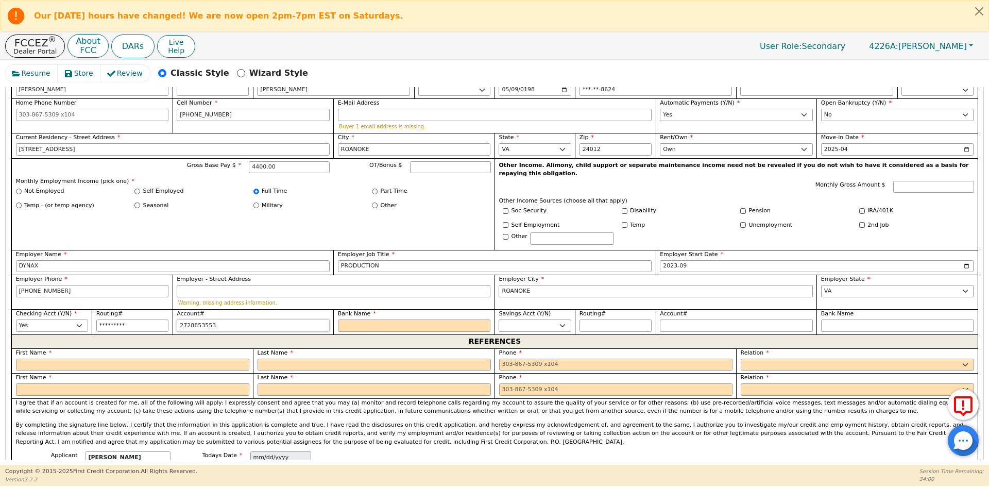
click at [222, 319] on input "2728853553" at bounding box center [253, 325] width 153 height 12
type input "051400549"
type input "**********"
click at [123, 319] on input "051400549" at bounding box center [132, 325] width 72 height 12
drag, startPoint x: 136, startPoint y: 308, endPoint x: 94, endPoint y: 306, distance: 42.3
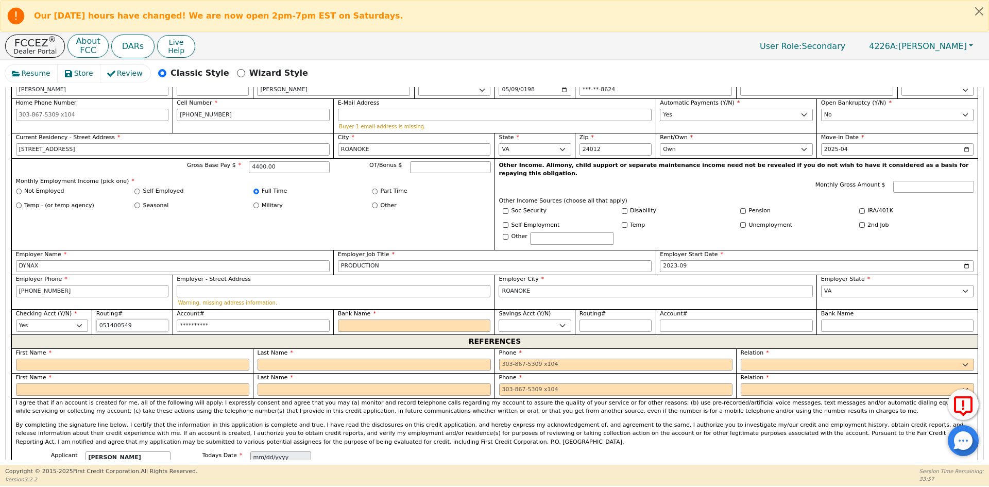
click at [94, 309] on div "Routing# [US_BANK_ROUTING_MICR]" at bounding box center [132, 321] width 80 height 25
type input "*********"
click at [372, 319] on input "Bank Name" at bounding box center [414, 325] width 153 height 12
type input "[PERSON_NAME] FARGO"
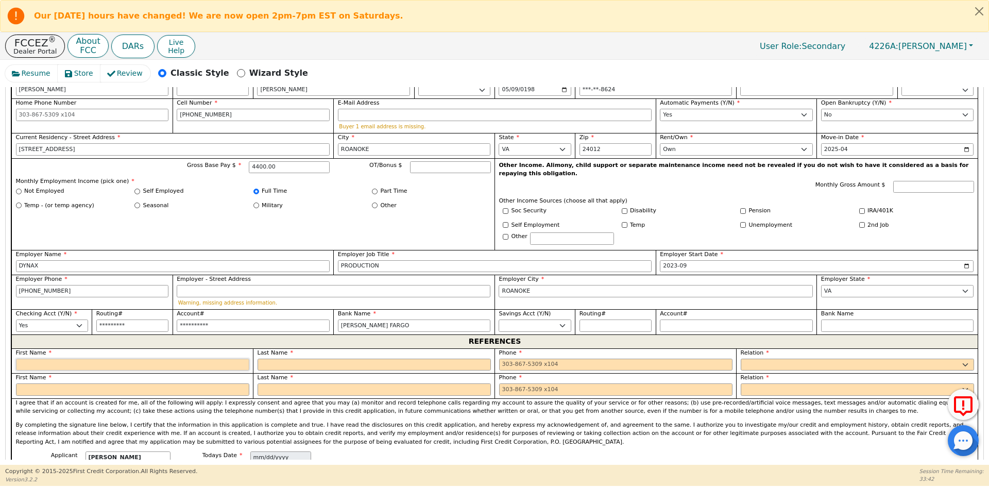
click at [117, 358] on input "text" at bounding box center [132, 364] width 233 height 12
type input "YASMARI"
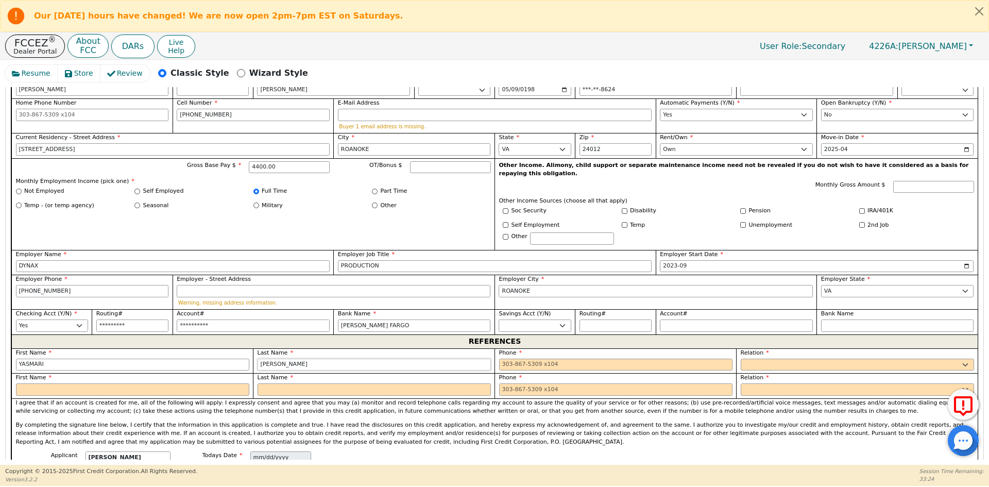
type input "[PERSON_NAME]"
type input "[PHONE_NUMBER]"
click at [802, 358] on select "FATHER MOTHER SISTER BROTHER DAUGHTER SON CO-WORKER NEIGHBOR FRIEND COUSIN G-MO…" at bounding box center [856, 364] width 233 height 12
select select "B-I-L"
click at [800, 358] on select "FATHER MOTHER SISTER BROTHER DAUGHTER SON CO-WORKER NEIGHBOR FRIEND COUSIN G-MO…" at bounding box center [856, 364] width 233 height 12
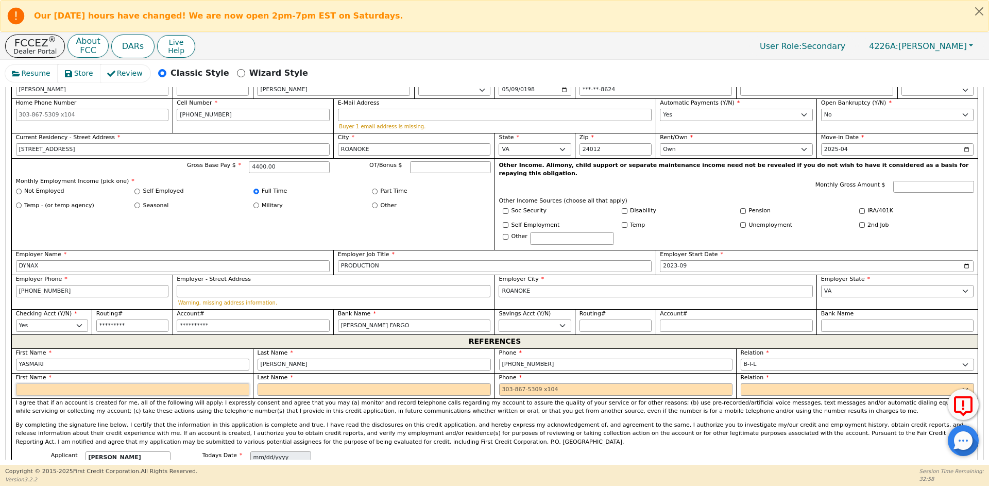
click at [56, 383] on input "text" at bounding box center [132, 389] width 233 height 12
type input "[PERSON_NAME]"
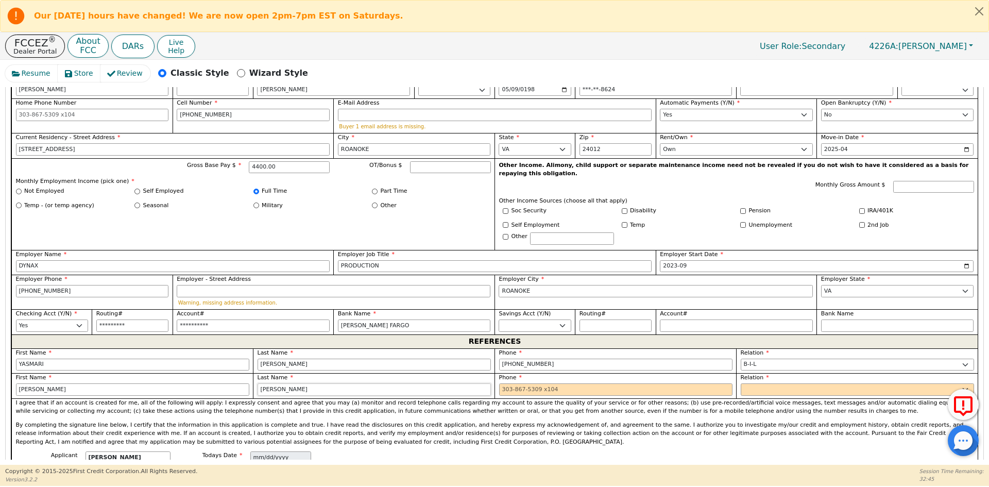
type input "[PERSON_NAME]"
click at [575, 383] on input "540-056-6606 9" at bounding box center [615, 389] width 233 height 12
type input "540-056-6606"
click at [774, 383] on select "FATHER MOTHER SISTER BROTHER DAUGHTER SON CO-WORKER NEIGHBOR FRIEND COUSIN G-MO…" at bounding box center [856, 389] width 233 height 12
select select "B-I-L"
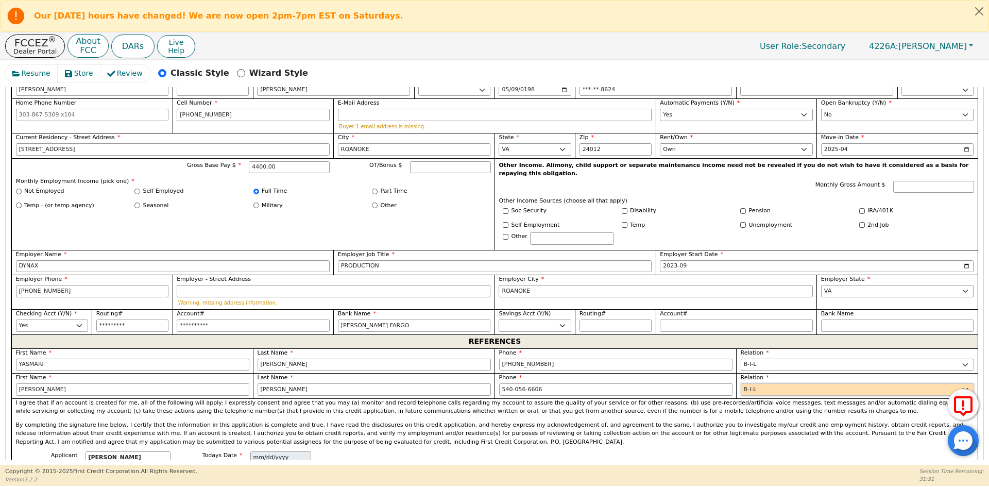
click at [770, 383] on select "FATHER MOTHER SISTER BROTHER DAUGHTER SON CO-WORKER NEIGHBOR FRIEND COUSIN G-MO…" at bounding box center [856, 389] width 233 height 12
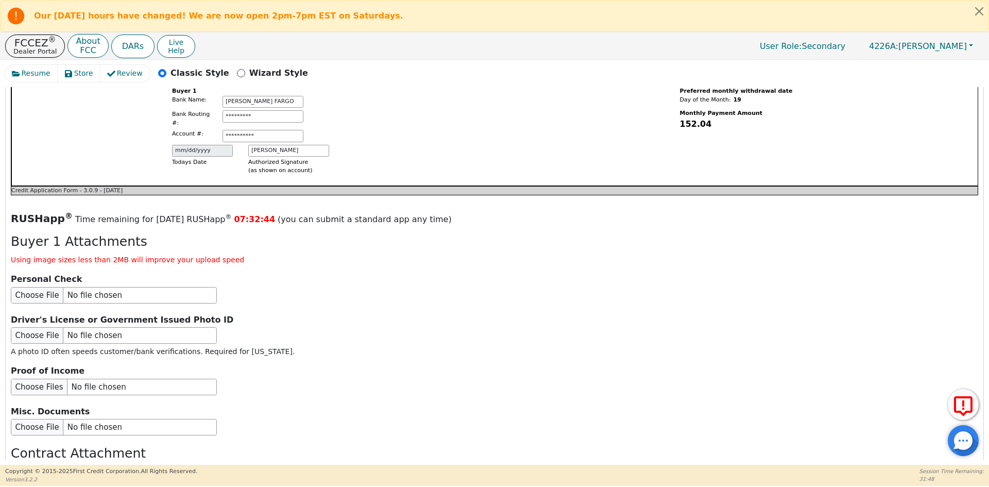
scroll to position [1091, 0]
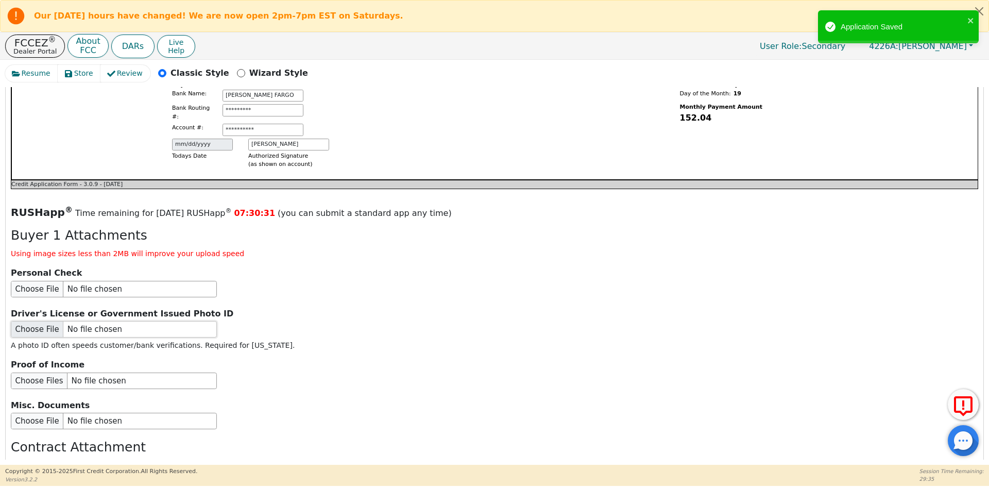
click at [74, 321] on input "file" at bounding box center [114, 329] width 206 height 16
type input "C:\fakepath\[PERSON_NAME] ID.pdf"
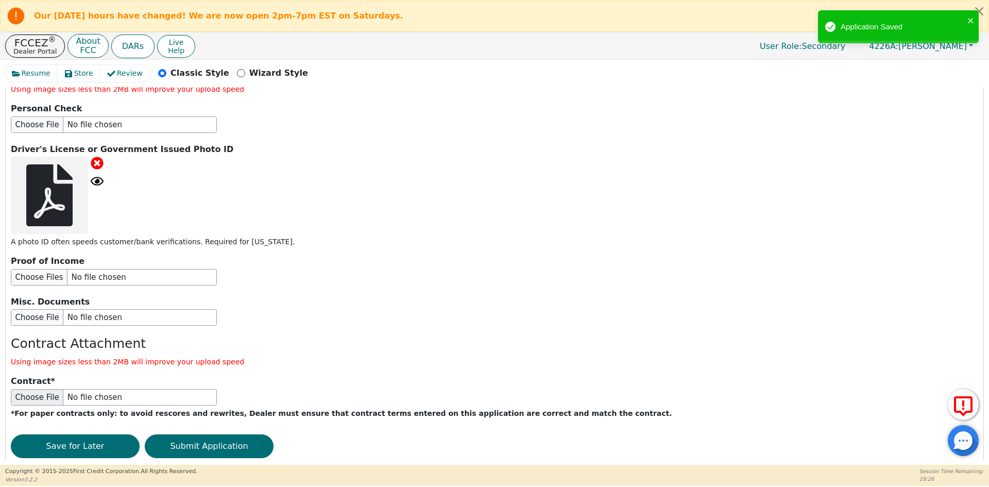
scroll to position [1255, 0]
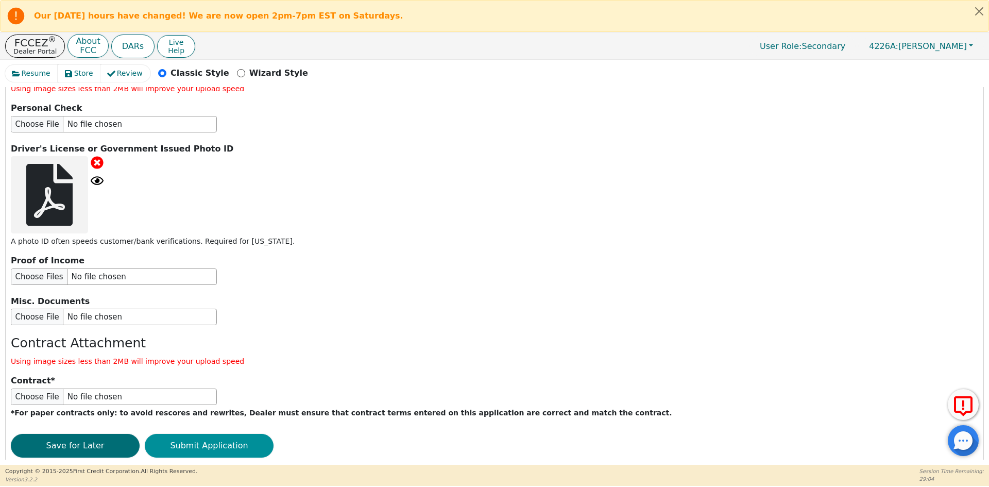
click at [194, 434] on button "Submit Application" at bounding box center [209, 446] width 129 height 24
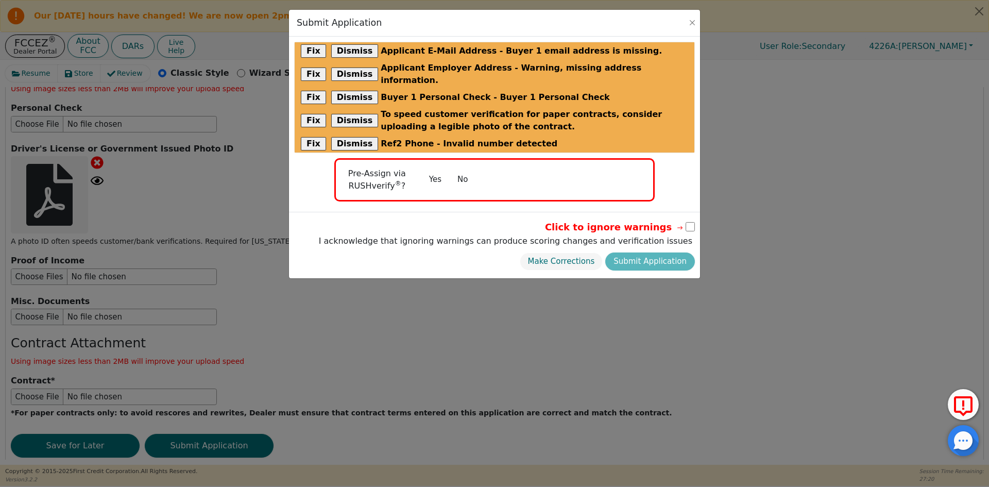
click at [456, 170] on button "No" at bounding box center [462, 179] width 27 height 18
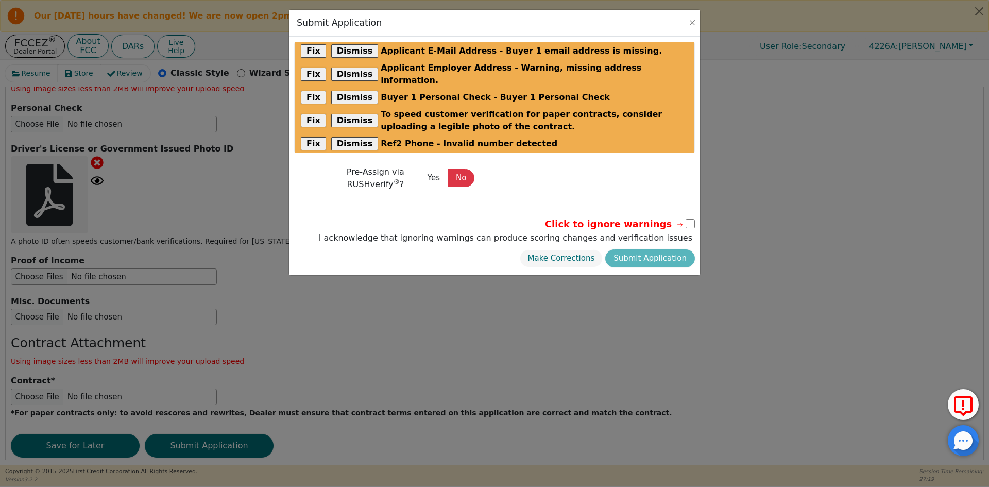
click at [691, 219] on input "checkbox" at bounding box center [689, 223] width 9 height 9
checkbox input "true"
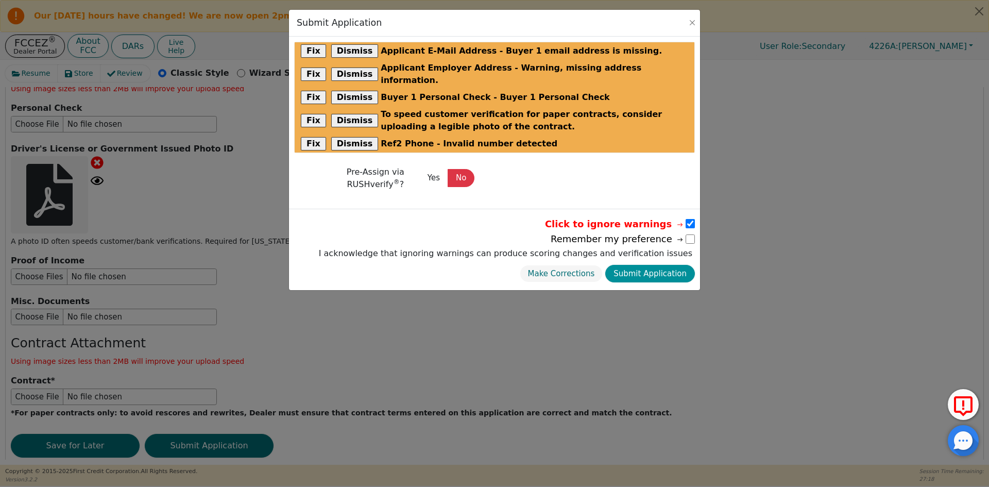
click at [649, 265] on button "Submit Application" at bounding box center [650, 274] width 90 height 18
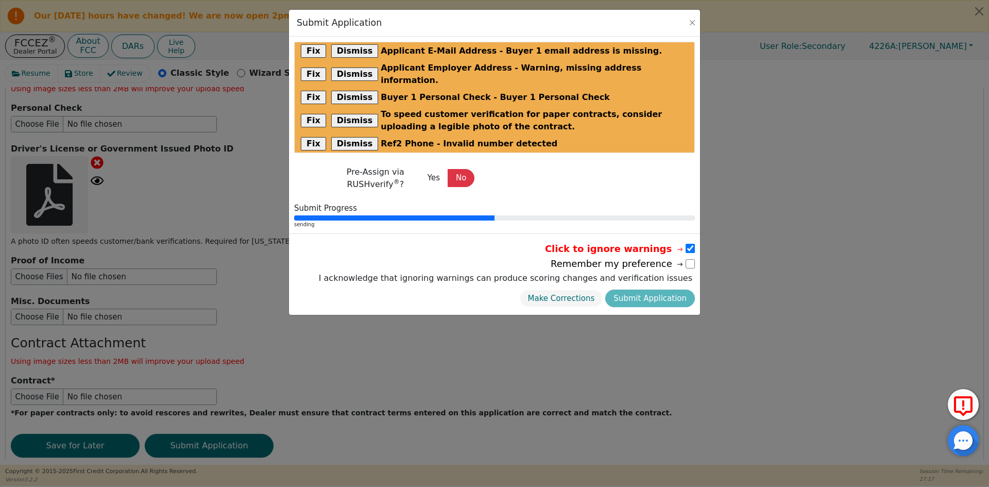
radio input "false"
